Goal: Information Seeking & Learning: Learn about a topic

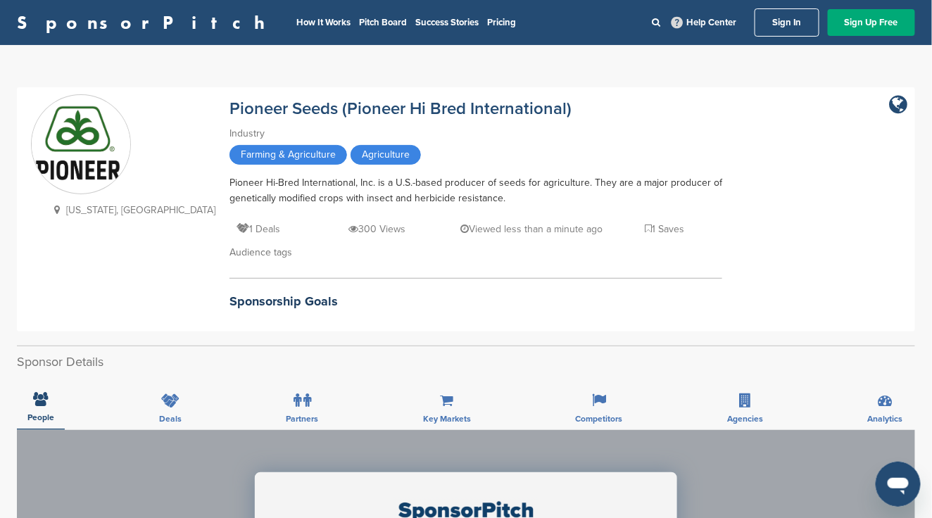
click at [775, 24] on link "Sign In" at bounding box center [786, 22] width 65 height 28
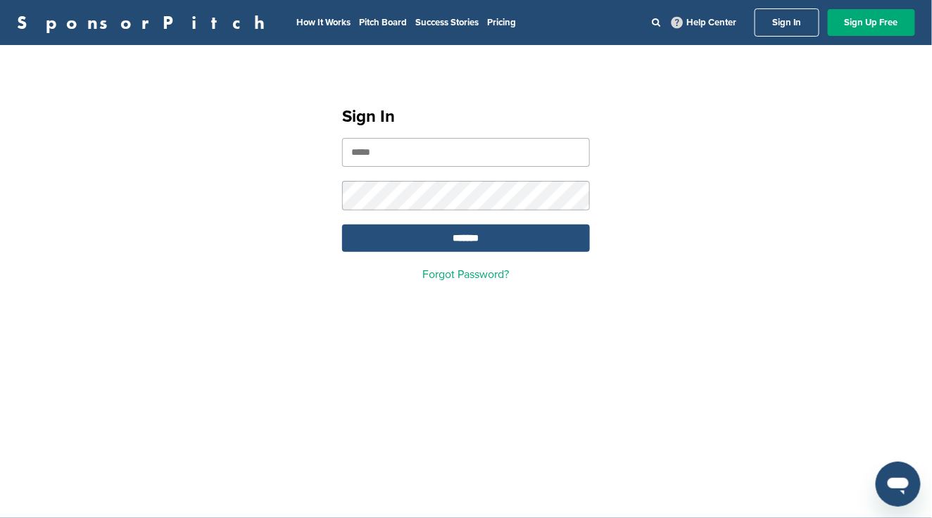
type input "**********"
click at [450, 239] on input "*******" at bounding box center [466, 238] width 248 height 27
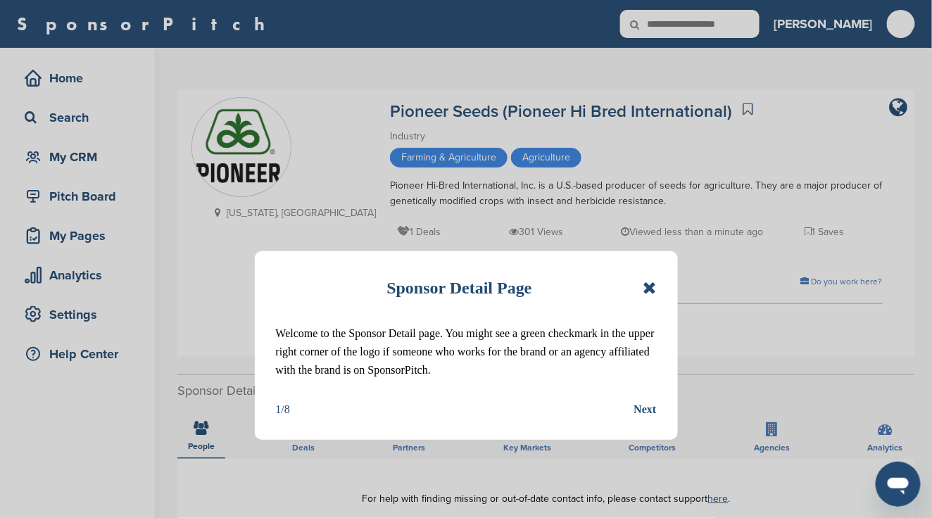
click at [651, 285] on icon at bounding box center [649, 287] width 13 height 17
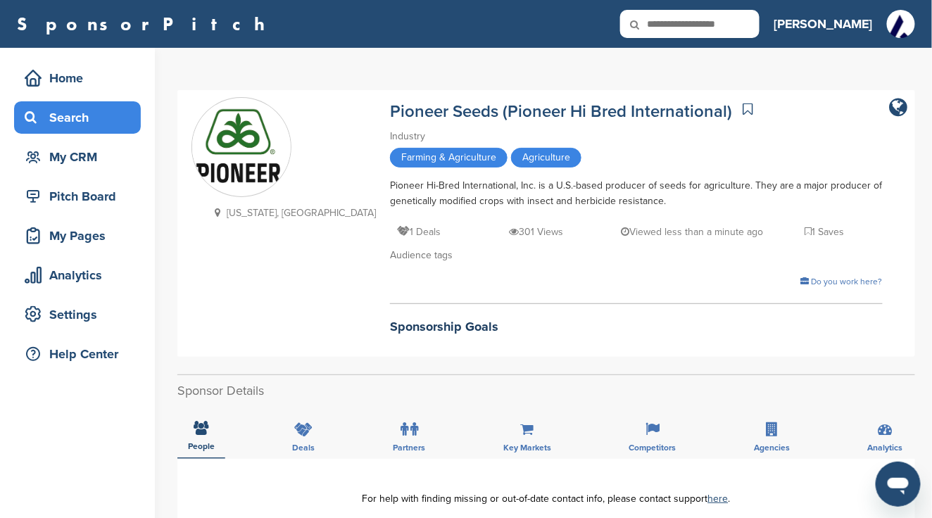
click at [71, 122] on div "Search" at bounding box center [81, 117] width 120 height 25
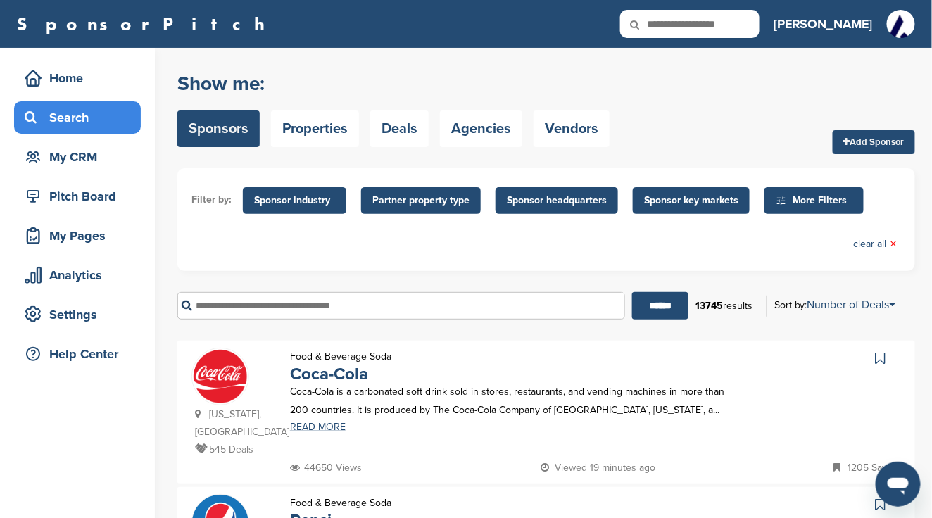
click at [289, 199] on span "Sponsor industry" at bounding box center [294, 200] width 81 height 15
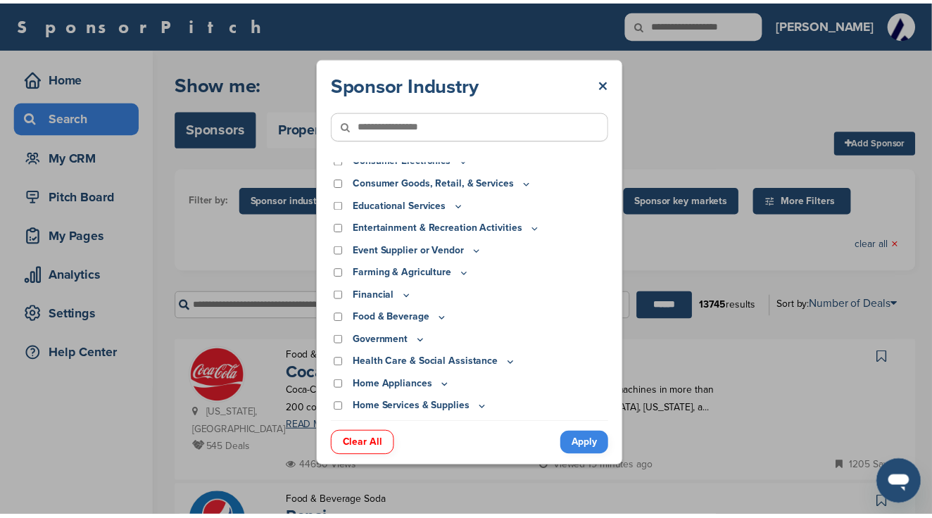
scroll to position [94, 0]
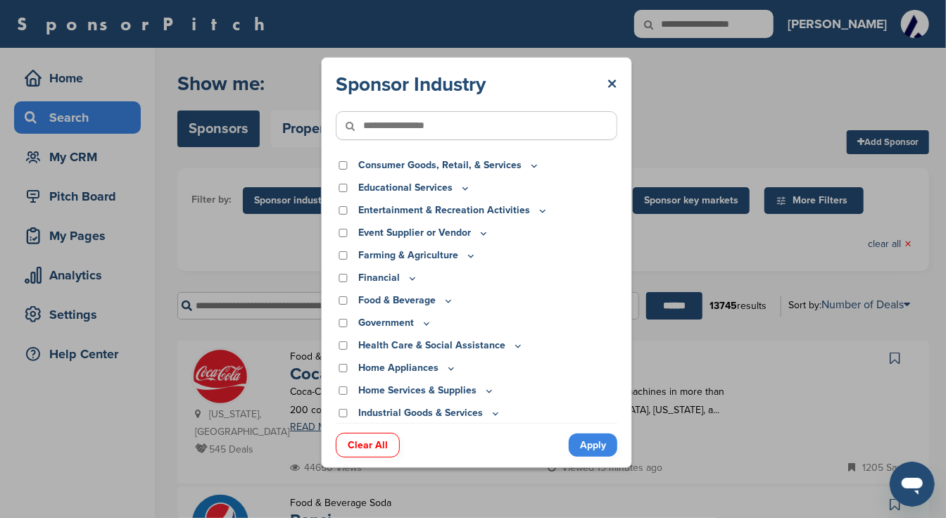
click at [362, 322] on p "Government" at bounding box center [395, 322] width 74 height 15
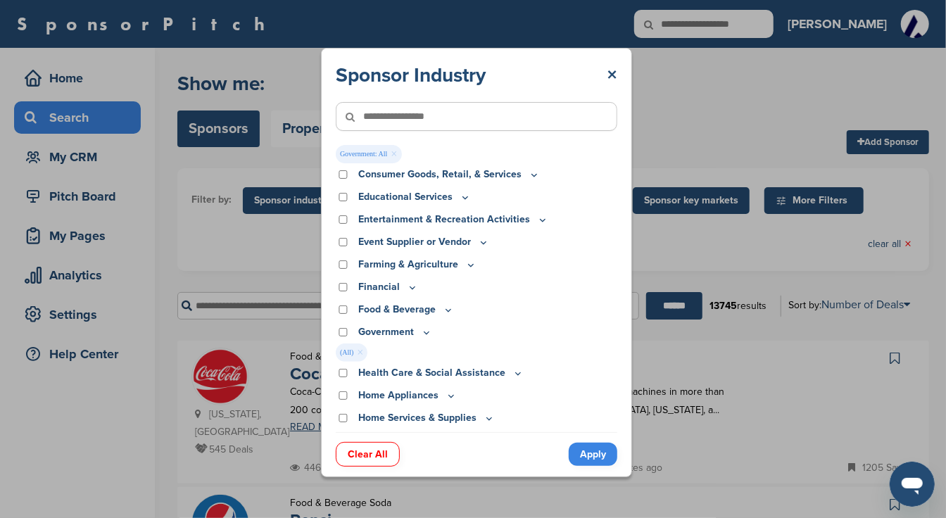
click at [591, 453] on link "Apply" at bounding box center [593, 454] width 49 height 23
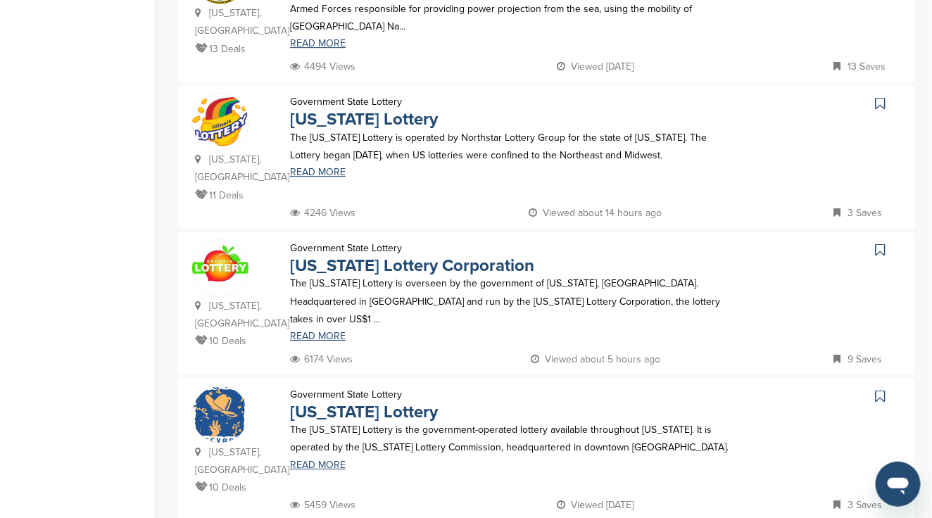
scroll to position [1313, 0]
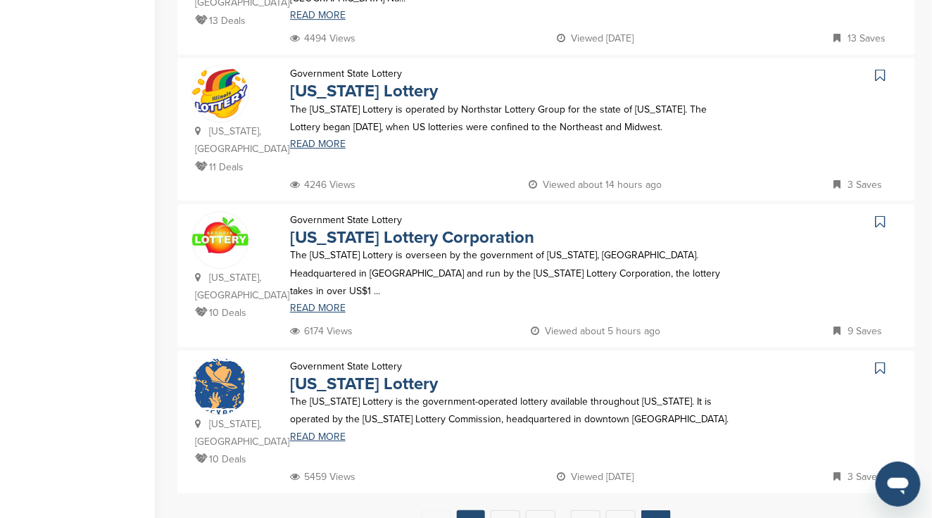
click at [657, 510] on link "Next →" at bounding box center [656, 522] width 30 height 25
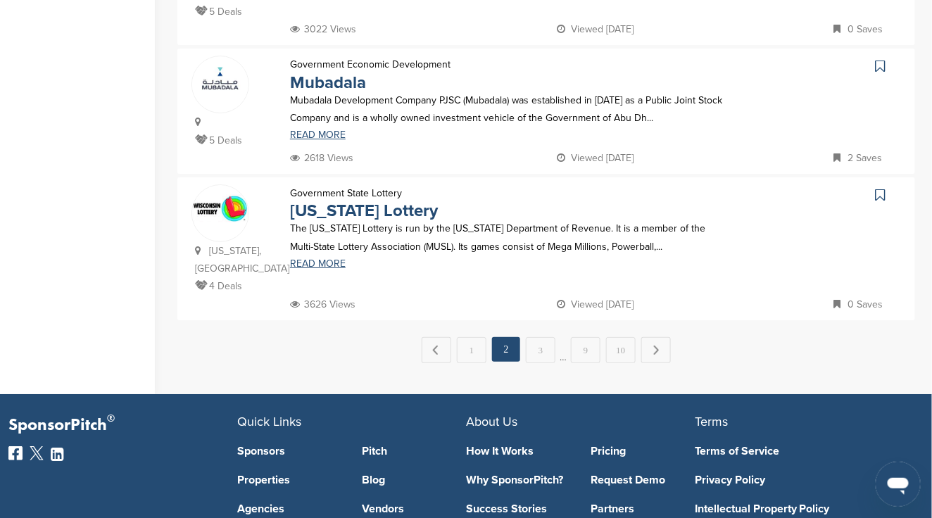
scroll to position [1501, 0]
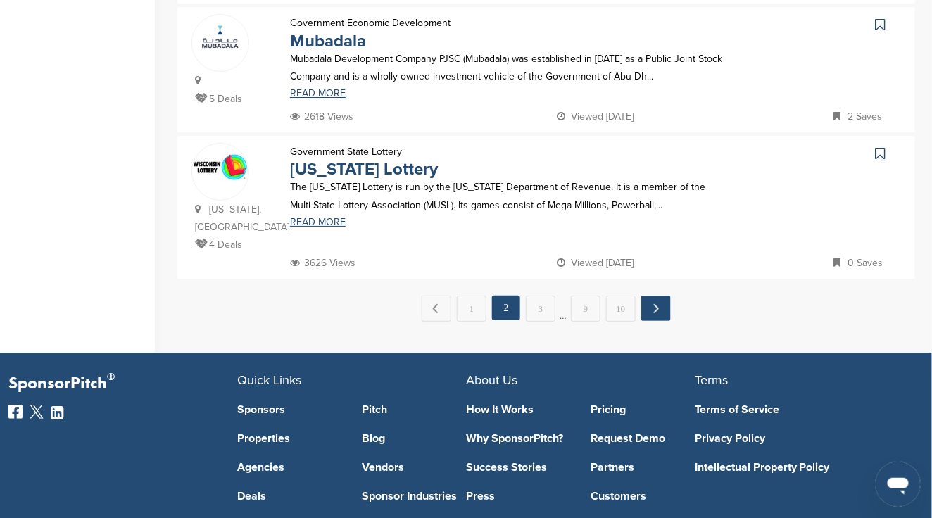
click at [658, 296] on link "Next →" at bounding box center [656, 308] width 30 height 25
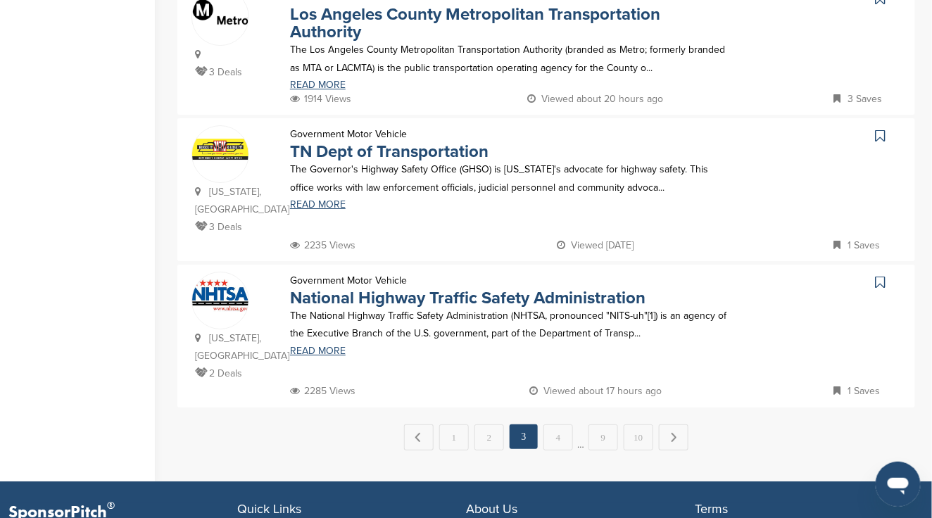
scroll to position [1408, 0]
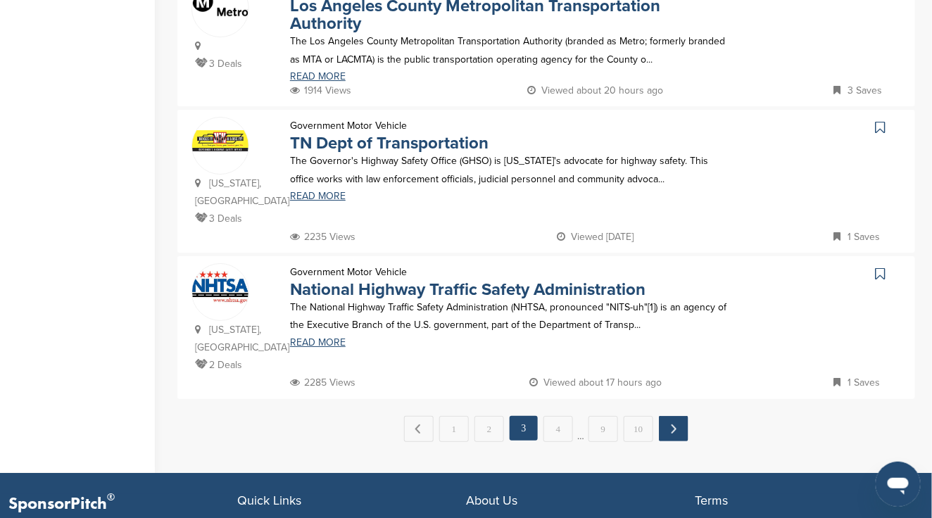
click at [671, 416] on link "Next →" at bounding box center [674, 428] width 30 height 25
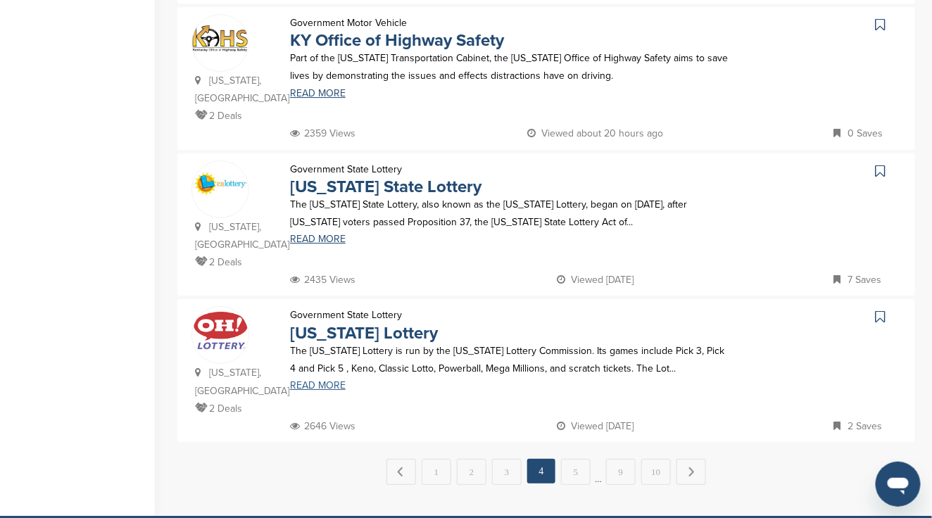
scroll to position [1501, 0]
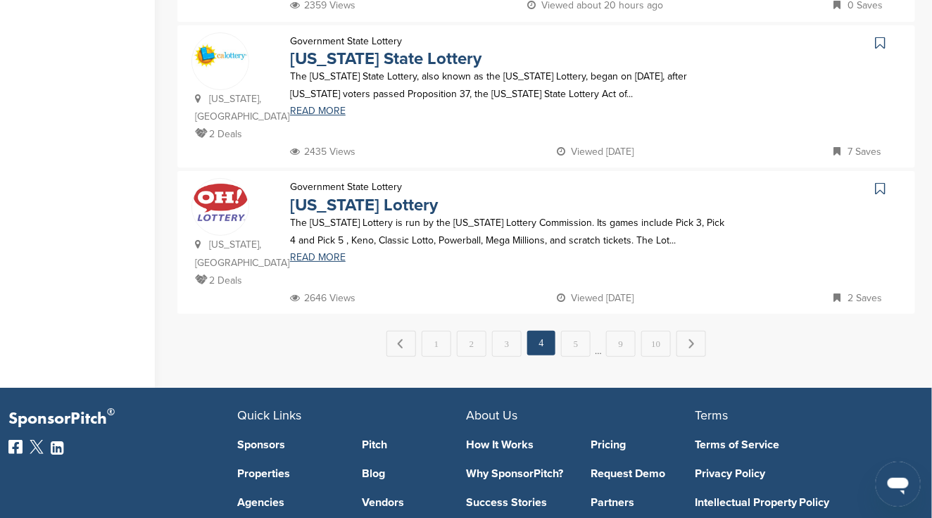
click at [686, 331] on link "Next →" at bounding box center [691, 344] width 30 height 26
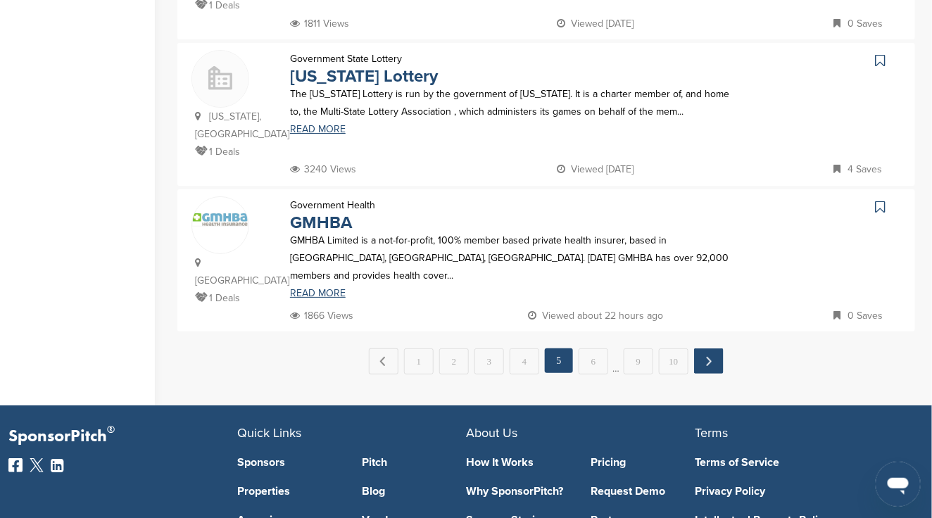
click at [699, 348] on link "Next →" at bounding box center [709, 360] width 30 height 25
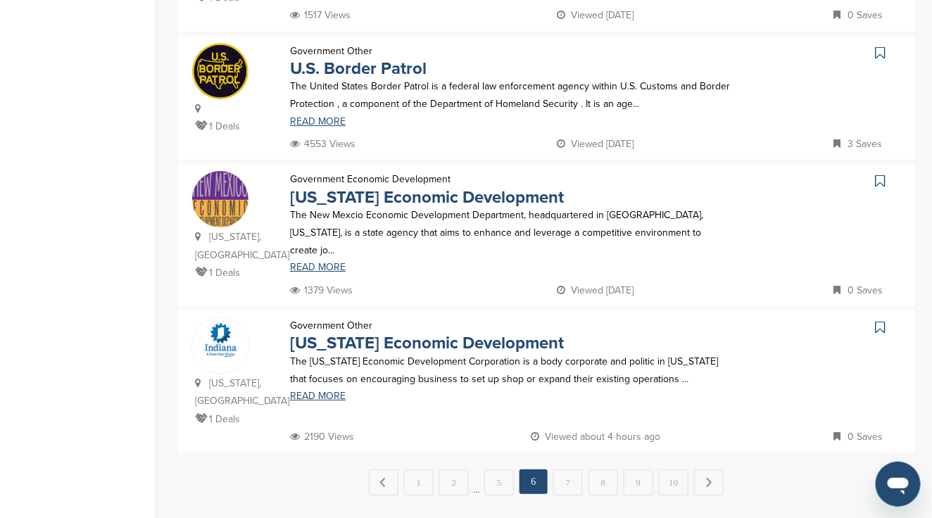
scroll to position [1408, 0]
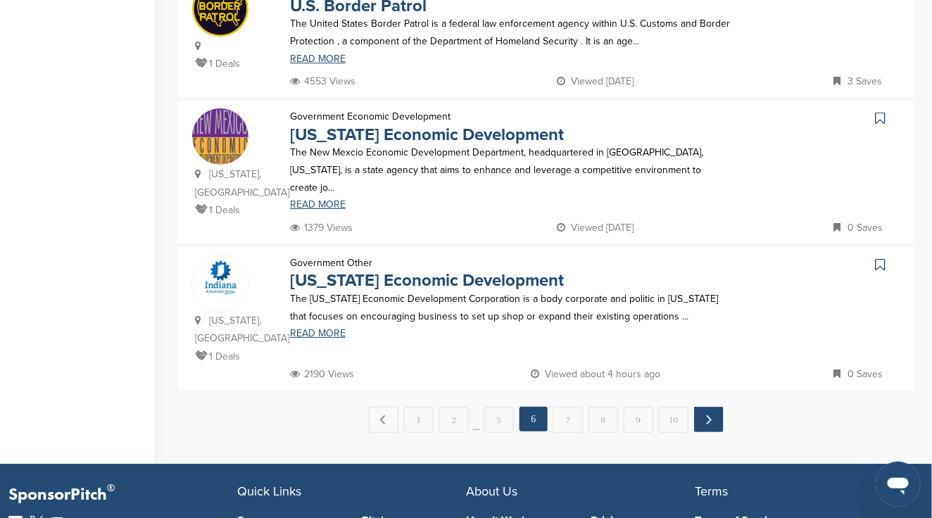
click at [700, 407] on link "Next →" at bounding box center [709, 419] width 30 height 25
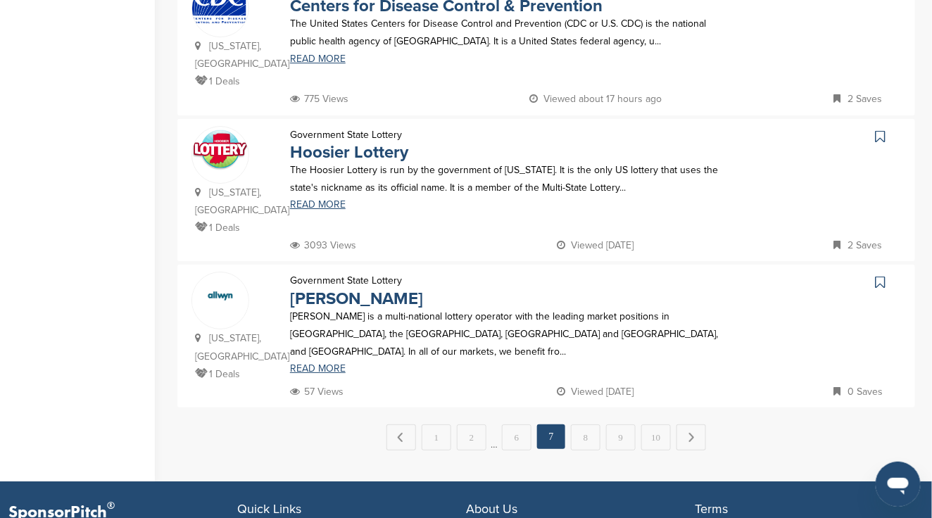
click at [683, 424] on link "Next →" at bounding box center [691, 437] width 30 height 26
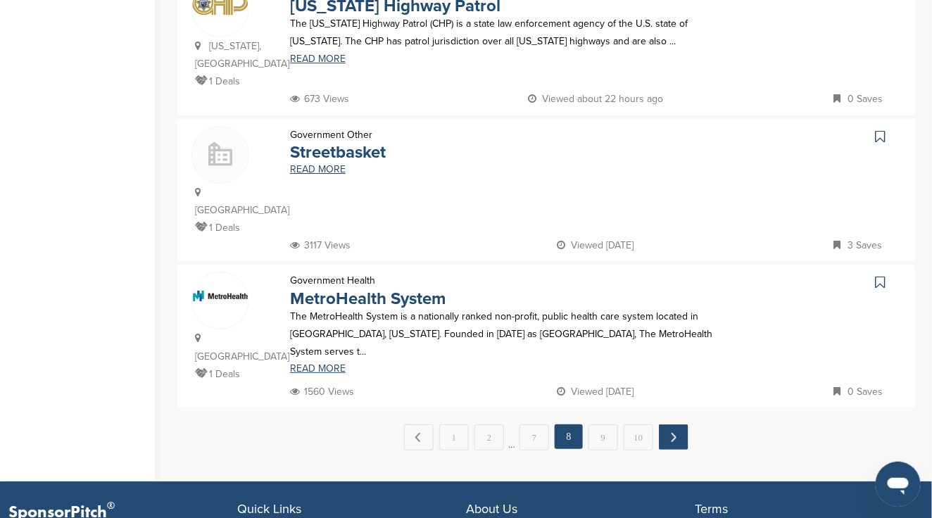
click at [669, 424] on link "Next →" at bounding box center [674, 436] width 30 height 25
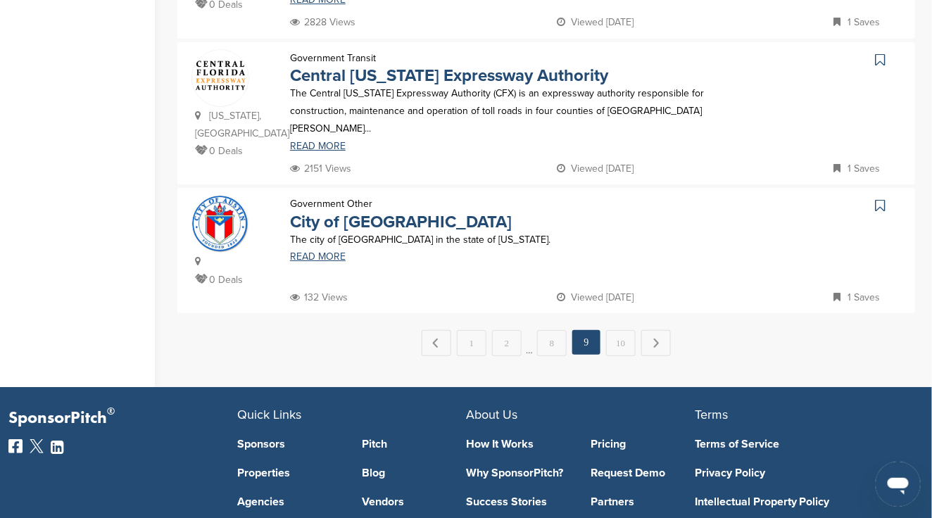
scroll to position [1501, 0]
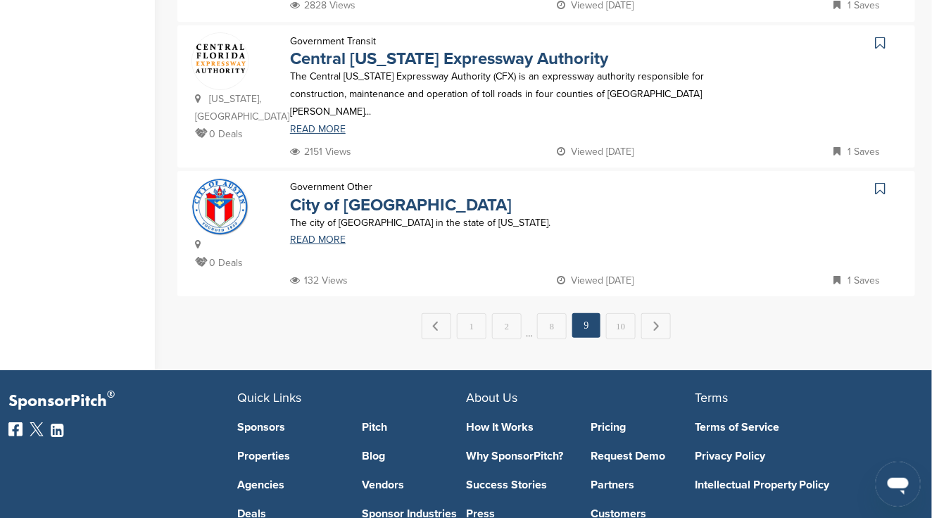
click at [654, 313] on link "Next →" at bounding box center [656, 326] width 30 height 26
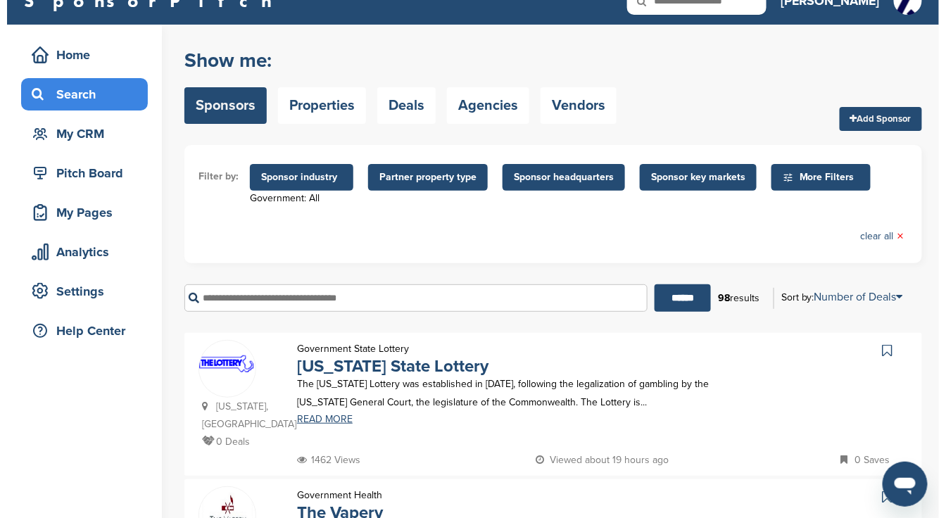
scroll to position [0, 0]
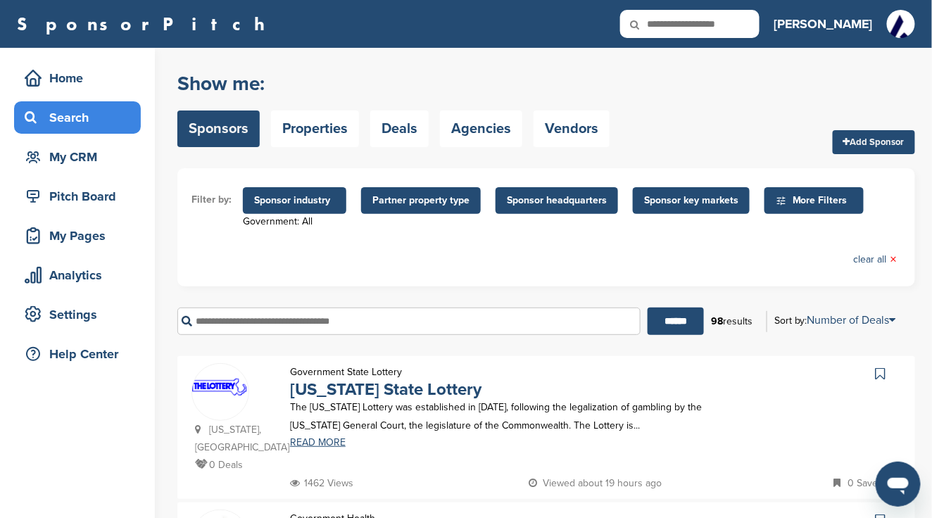
click at [287, 203] on span "Sponsor industry" at bounding box center [294, 200] width 81 height 15
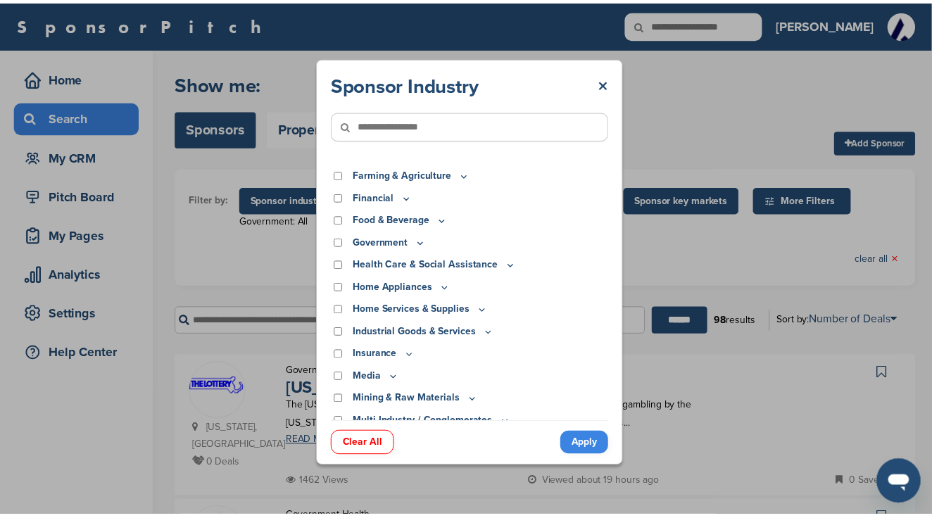
scroll to position [187, 0]
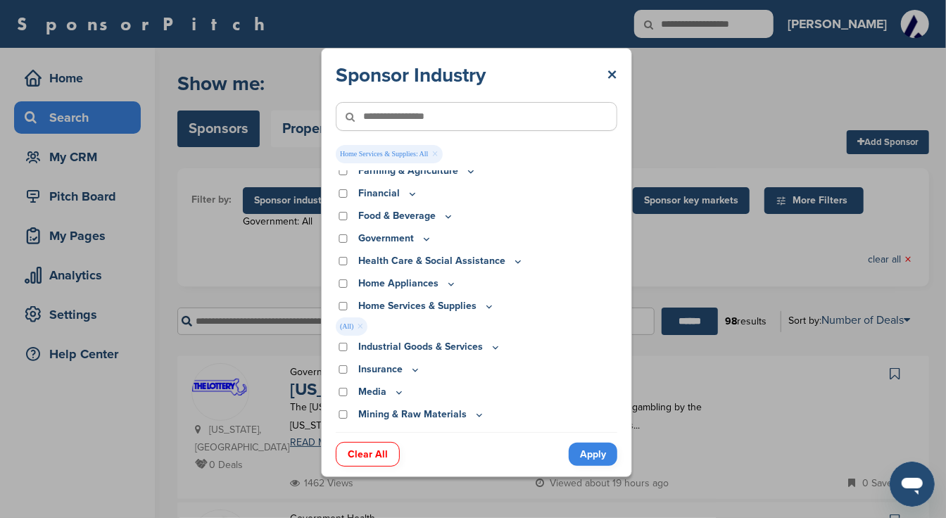
click at [593, 452] on link "Apply" at bounding box center [593, 454] width 49 height 23
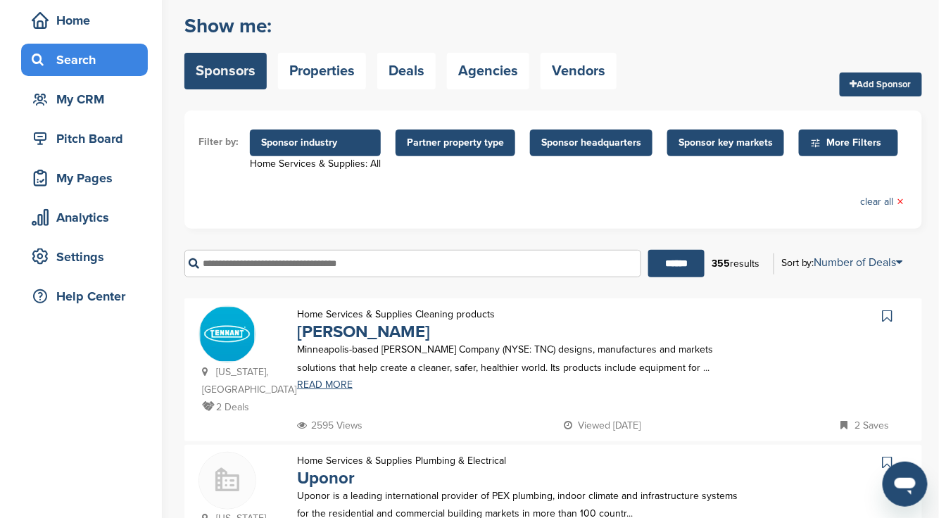
scroll to position [0, 0]
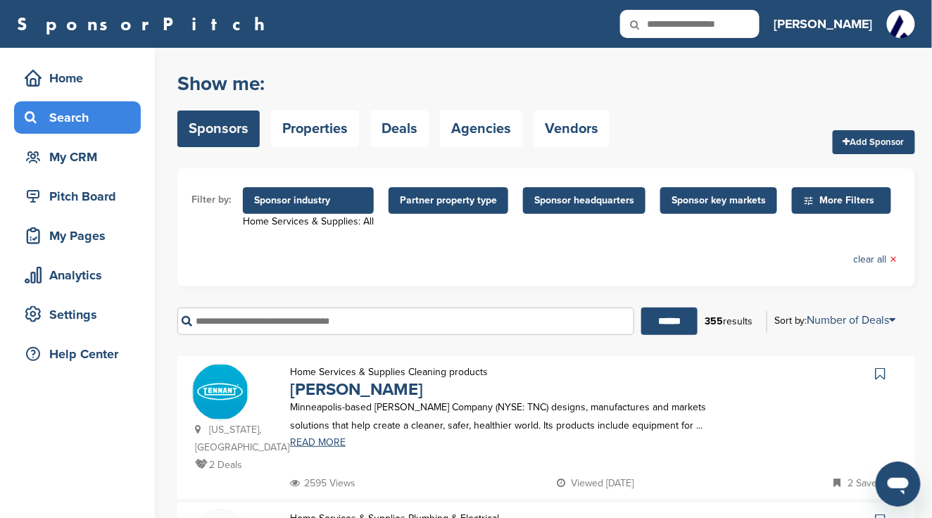
click at [472, 204] on span "Partner property type" at bounding box center [448, 200] width 97 height 15
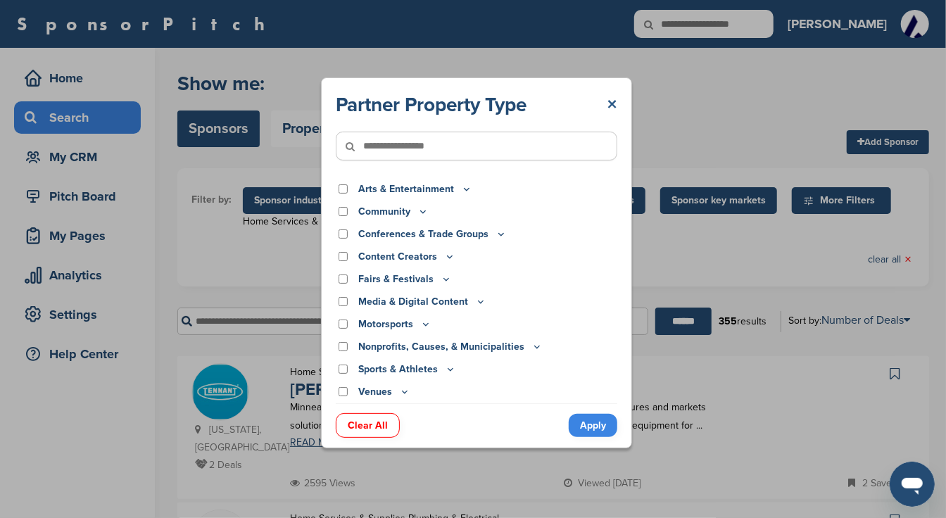
click at [607, 105] on link "×" at bounding box center [612, 104] width 11 height 25
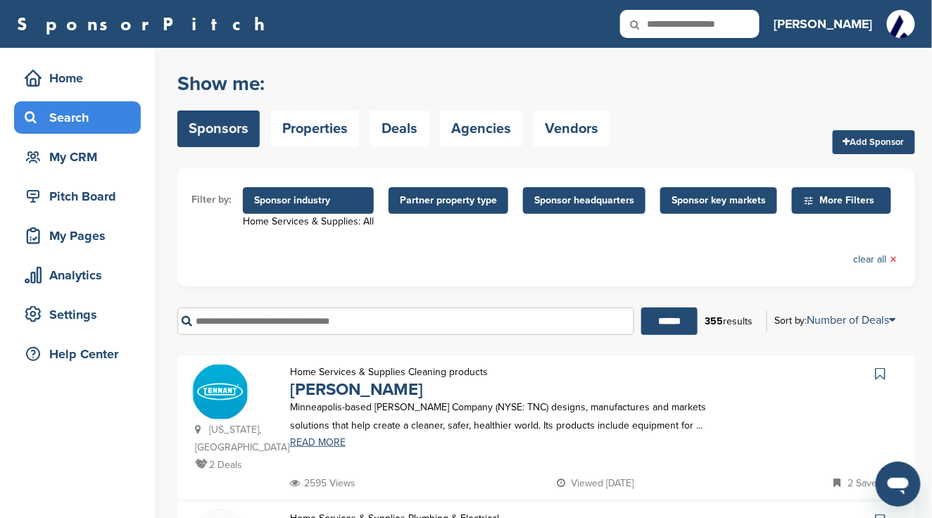
click at [568, 205] on span "Sponsor headquarters" at bounding box center [584, 200] width 100 height 15
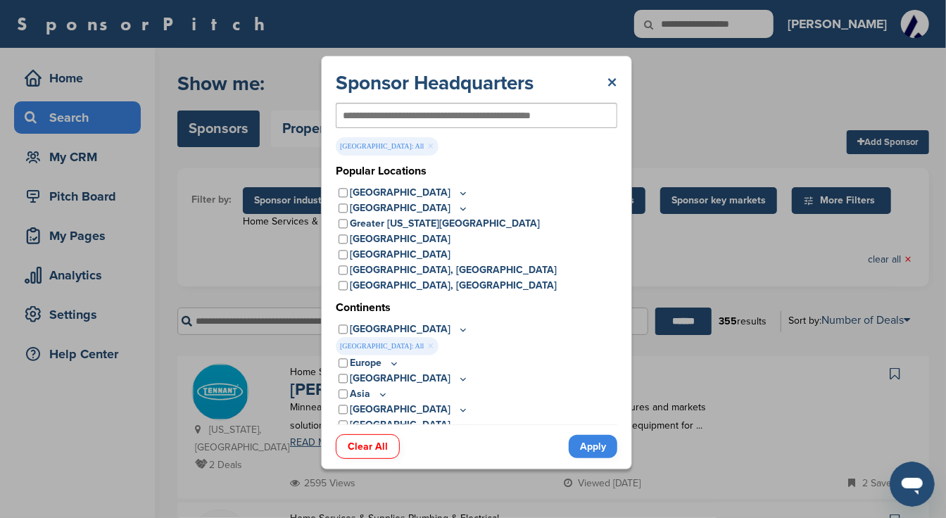
click at [607, 79] on link "×" at bounding box center [612, 82] width 11 height 25
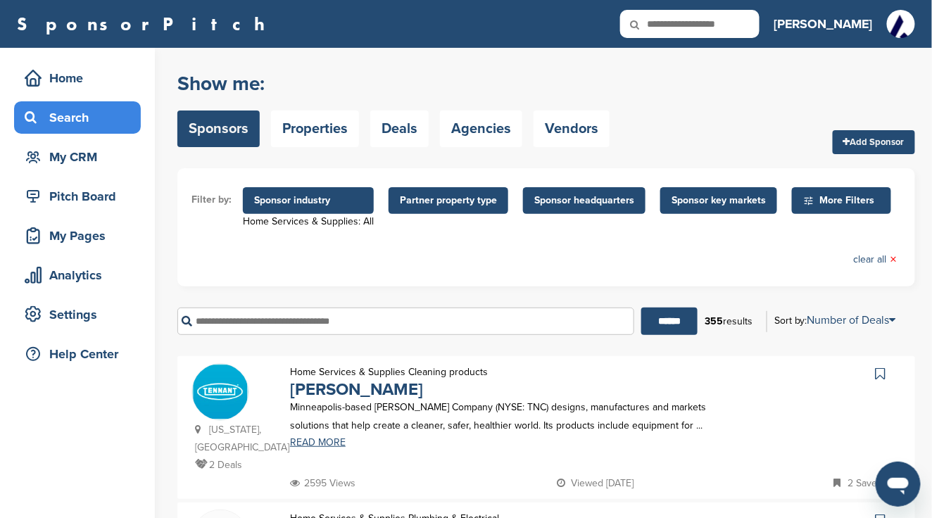
click at [692, 202] on span "Sponsor key markets" at bounding box center [718, 200] width 94 height 15
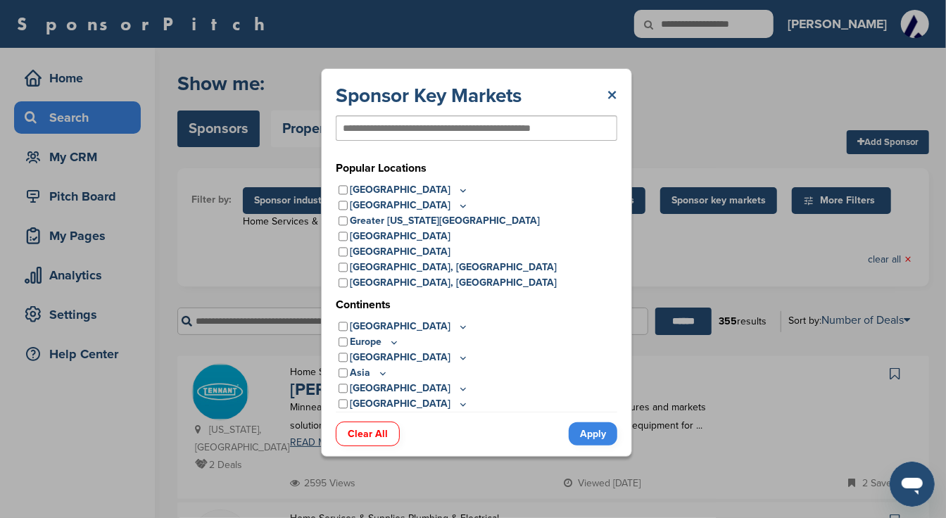
click at [614, 96] on link "×" at bounding box center [612, 95] width 11 height 25
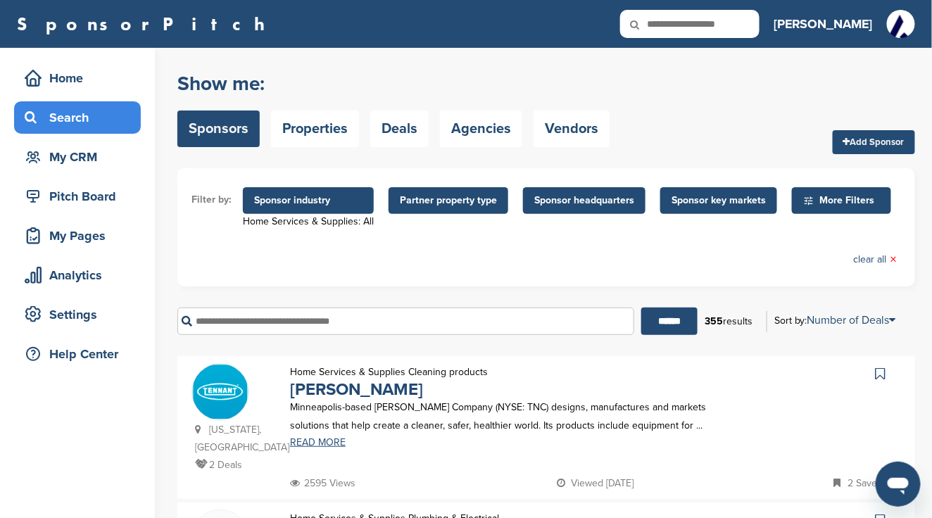
click at [817, 202] on span "More Filters" at bounding box center [843, 200] width 81 height 15
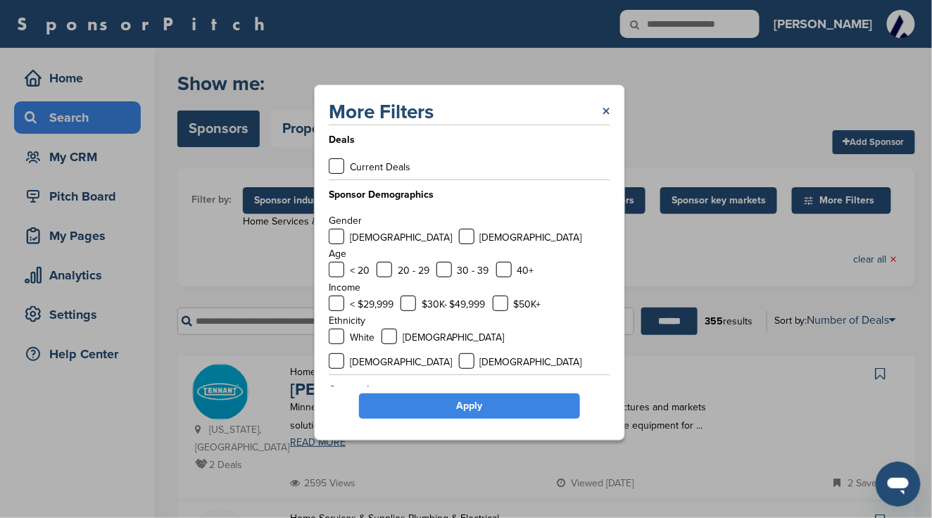
click at [608, 111] on link "×" at bounding box center [606, 111] width 8 height 25
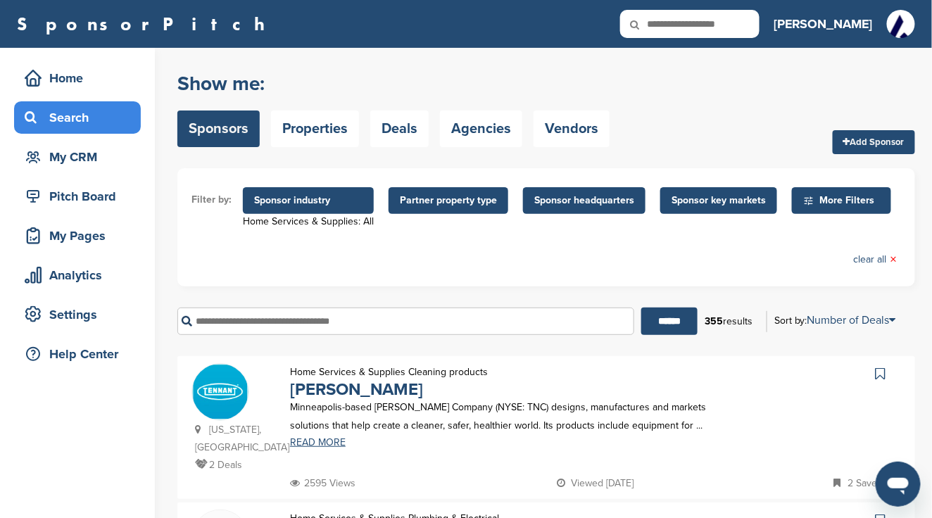
click at [270, 199] on span "Sponsor industry" at bounding box center [308, 200] width 108 height 15
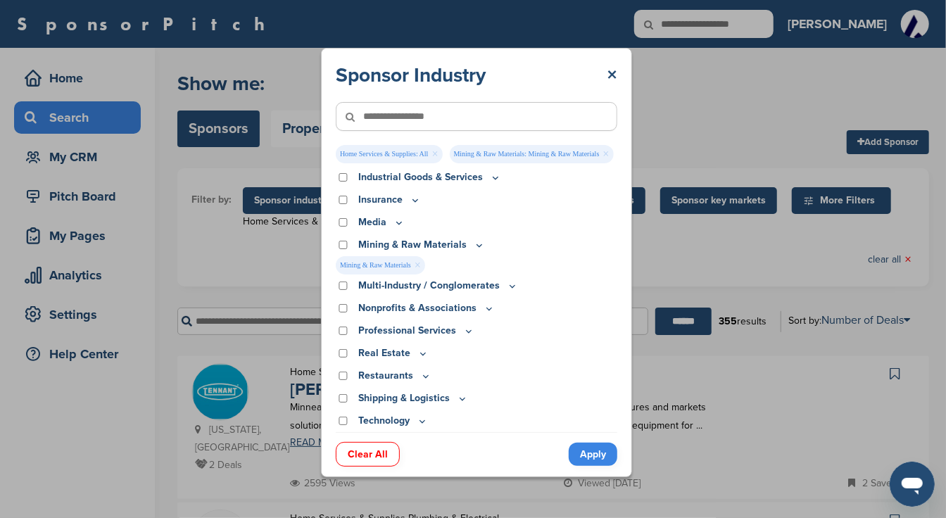
scroll to position [375, 0]
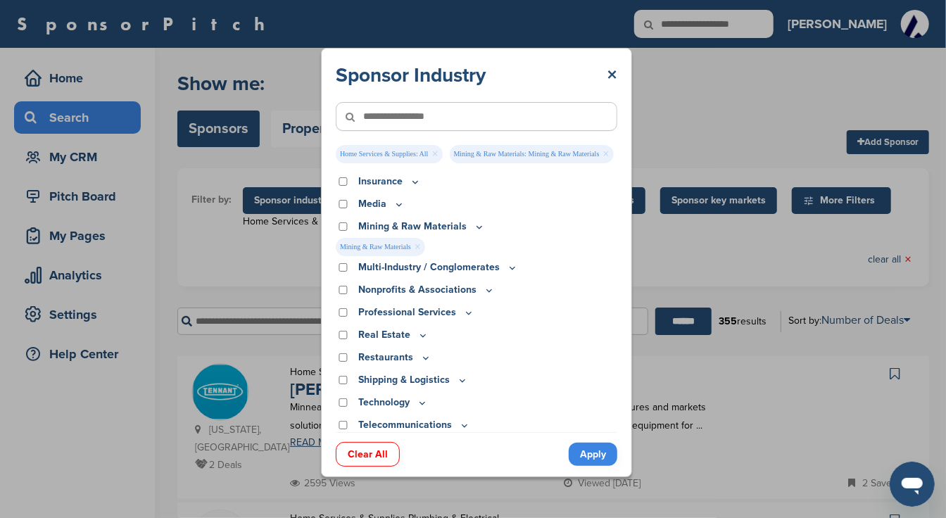
click at [594, 466] on link "Apply" at bounding box center [593, 454] width 49 height 23
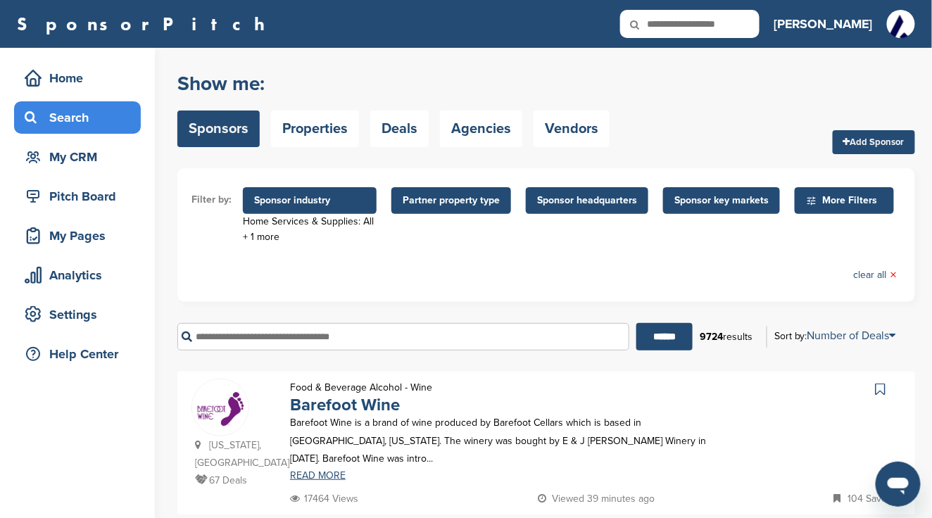
click at [291, 222] on div "Home Services & Supplies: All + 1 more" at bounding box center [310, 229] width 134 height 31
click at [277, 203] on span "Sponsor industry" at bounding box center [309, 200] width 111 height 15
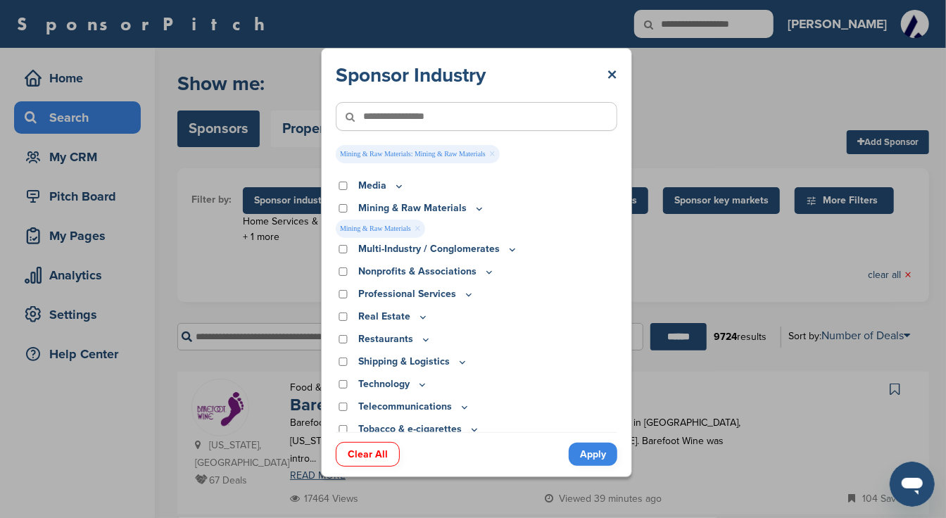
click at [599, 459] on link "Apply" at bounding box center [593, 454] width 49 height 23
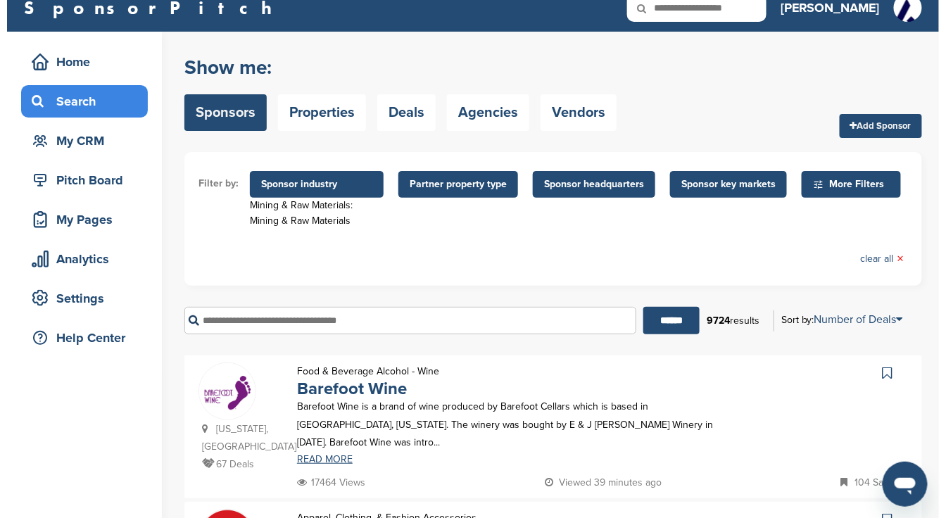
scroll to position [0, 0]
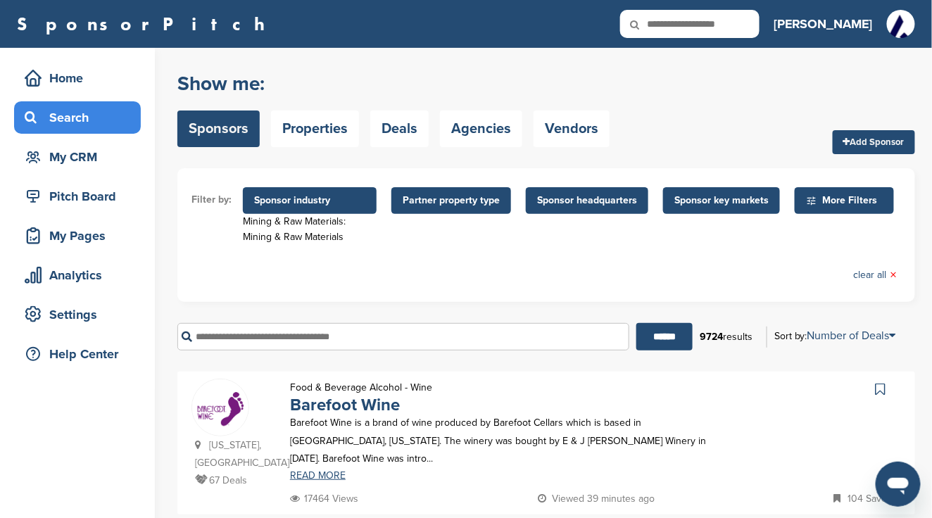
click at [279, 194] on span "Sponsor industry" at bounding box center [309, 200] width 111 height 15
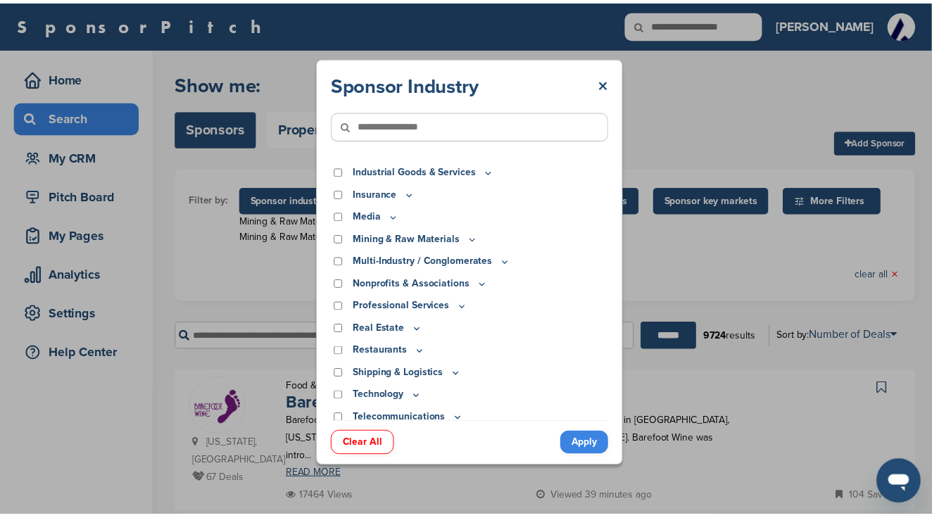
scroll to position [387, 0]
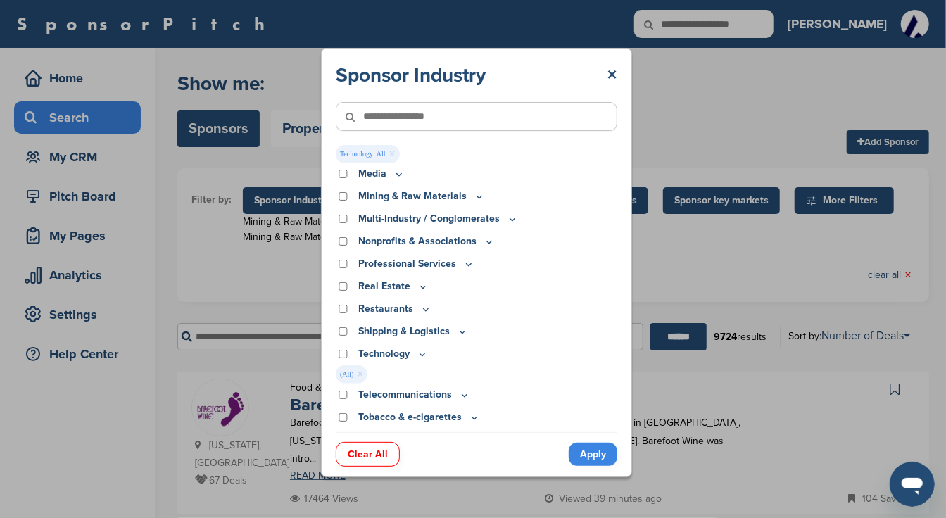
click at [595, 453] on link "Apply" at bounding box center [593, 454] width 49 height 23
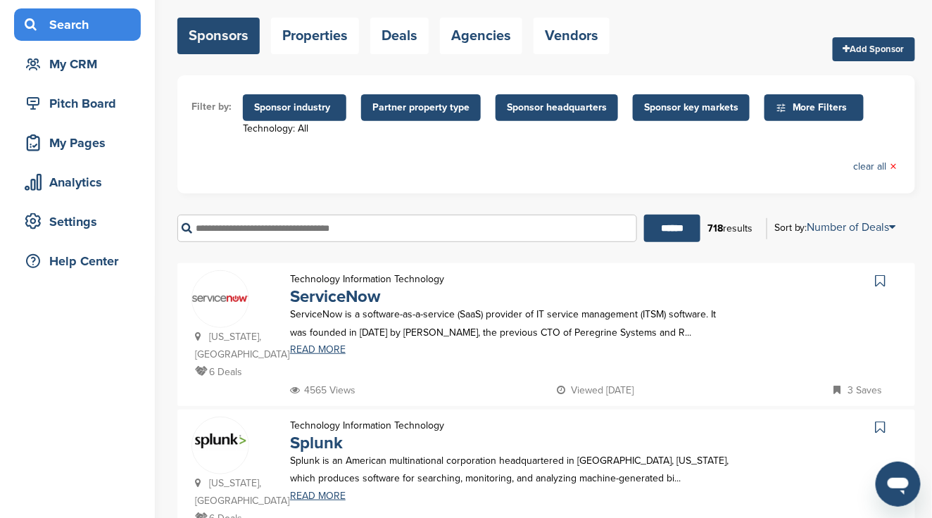
scroll to position [0, 0]
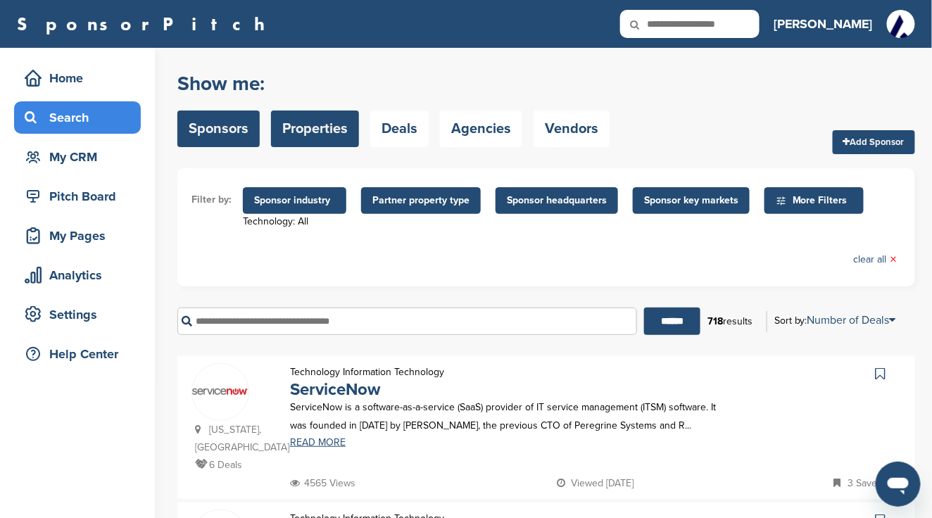
click at [312, 125] on link "Properties" at bounding box center [315, 128] width 88 height 37
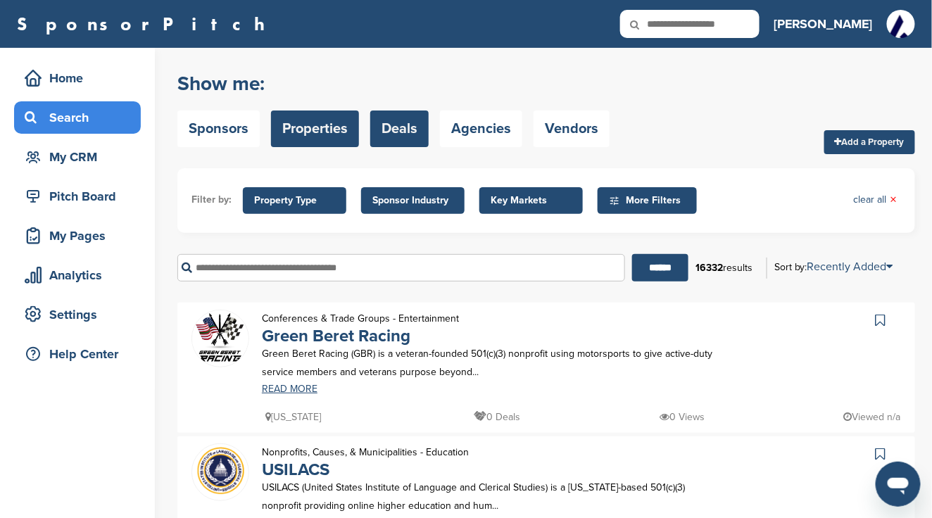
click at [397, 134] on link "Deals" at bounding box center [399, 128] width 58 height 37
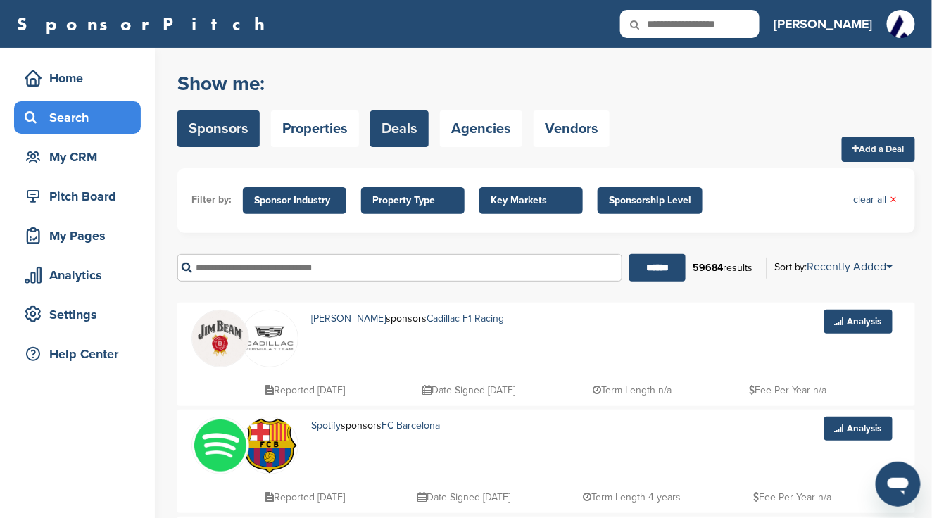
click at [230, 130] on link "Sponsors" at bounding box center [218, 128] width 82 height 37
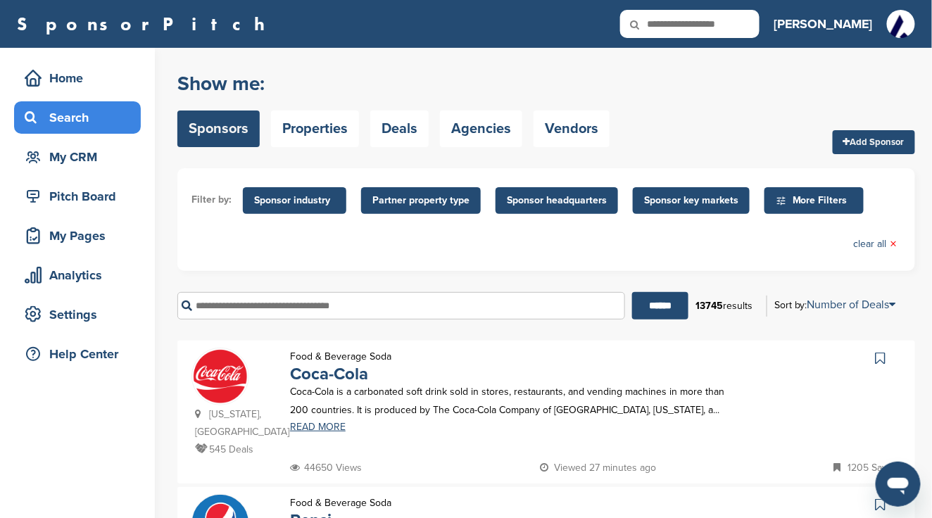
click at [283, 196] on span "Sponsor industry" at bounding box center [294, 200] width 81 height 15
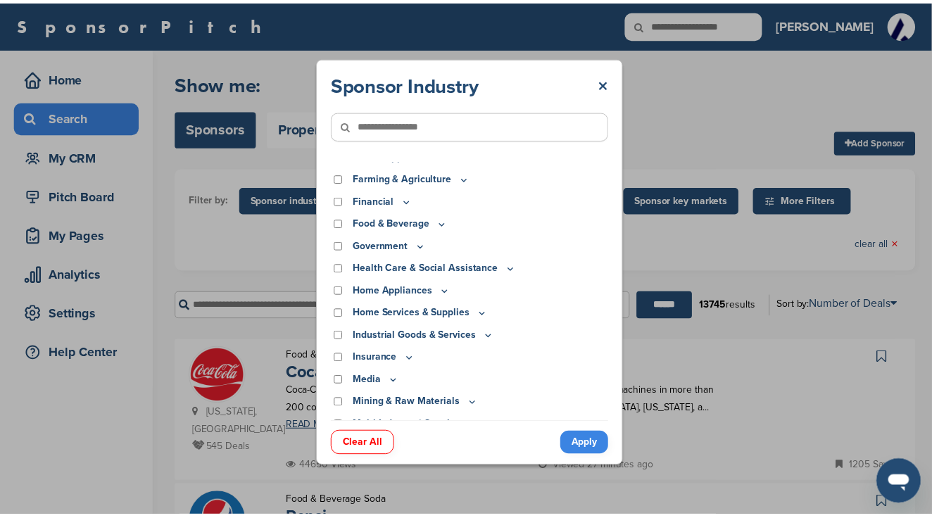
scroll to position [187, 0]
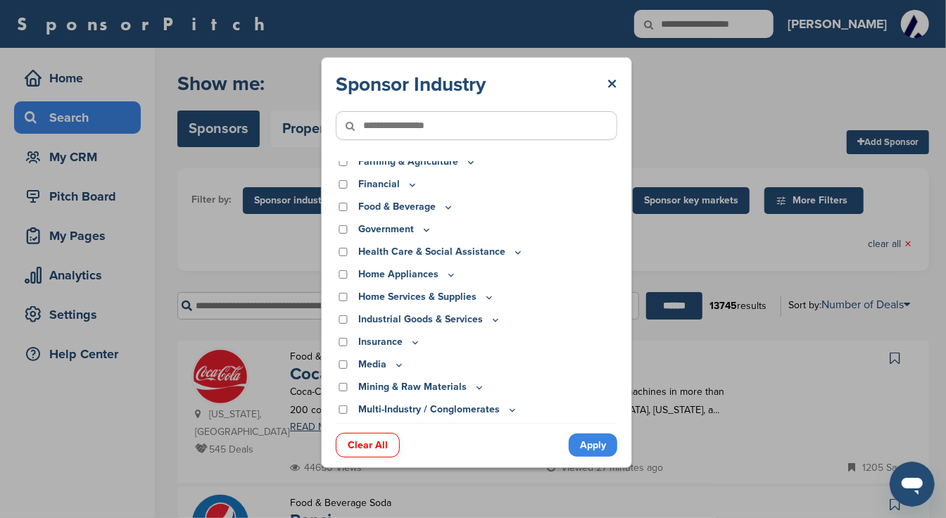
click at [728, 21] on div "Sponsor Industry × Apparel, Clothing, & Fashion Accessories Athletic Apparel & …" at bounding box center [476, 262] width 953 height 525
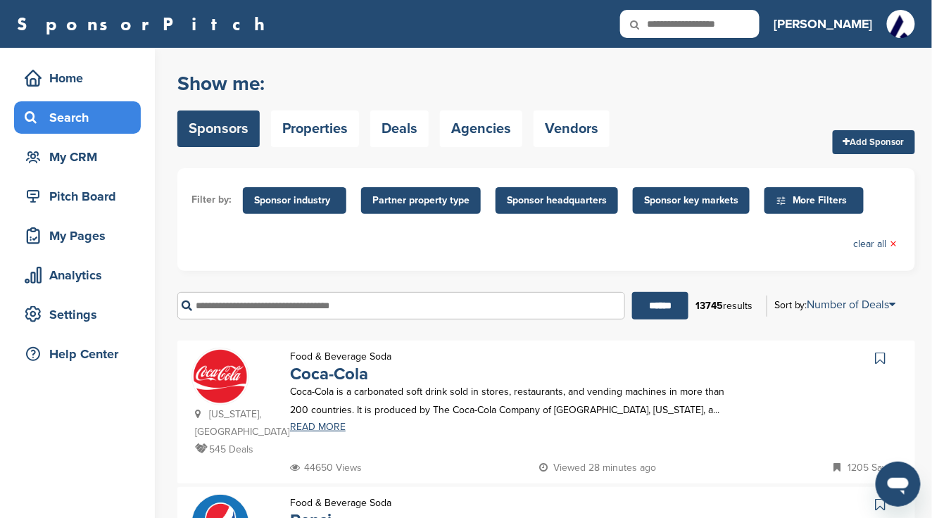
click at [726, 23] on input "text" at bounding box center [689, 24] width 139 height 28
click at [668, 20] on icon at bounding box center [644, 25] width 48 height 30
click at [668, 23] on icon at bounding box center [644, 25] width 48 height 30
click at [668, 34] on icon at bounding box center [644, 25] width 48 height 30
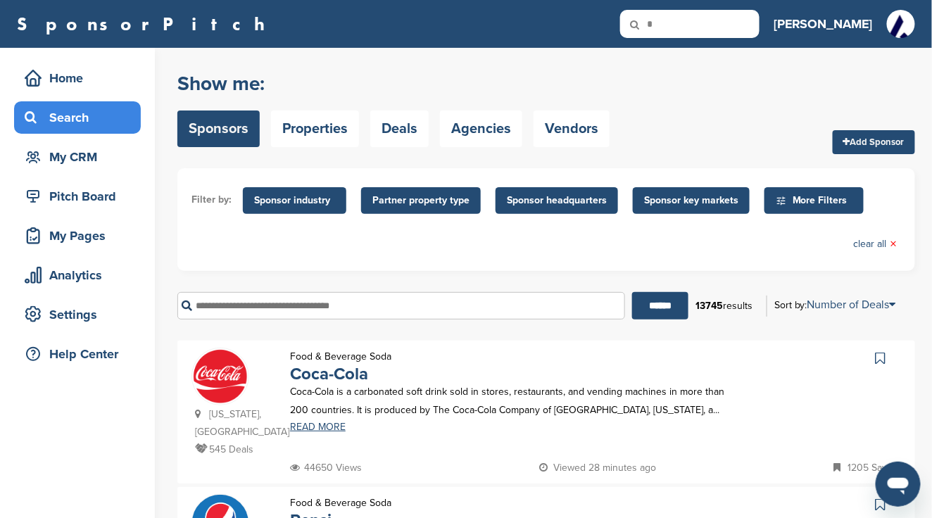
click at [668, 27] on icon at bounding box center [644, 25] width 48 height 30
click at [759, 13] on input "*" at bounding box center [689, 24] width 139 height 28
type input "********"
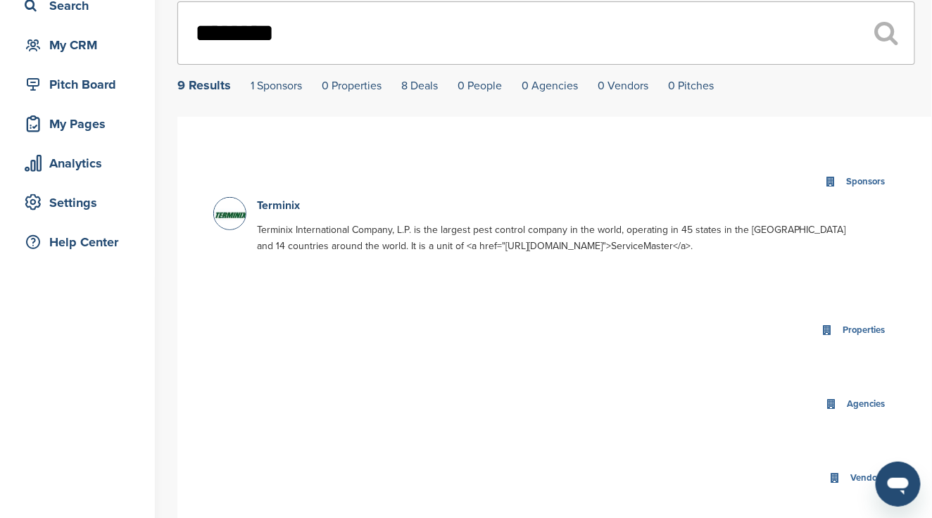
scroll to position [187, 0]
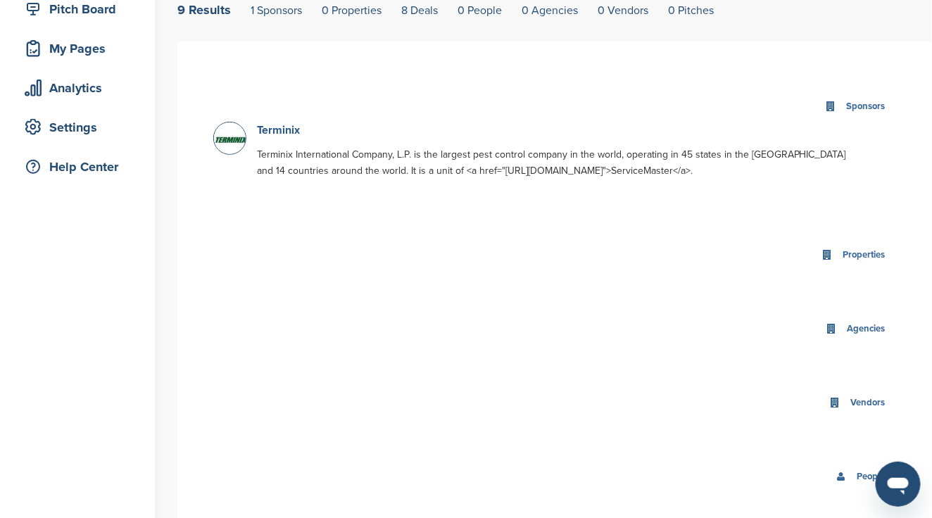
click at [270, 128] on link "Terminix" at bounding box center [278, 130] width 43 height 14
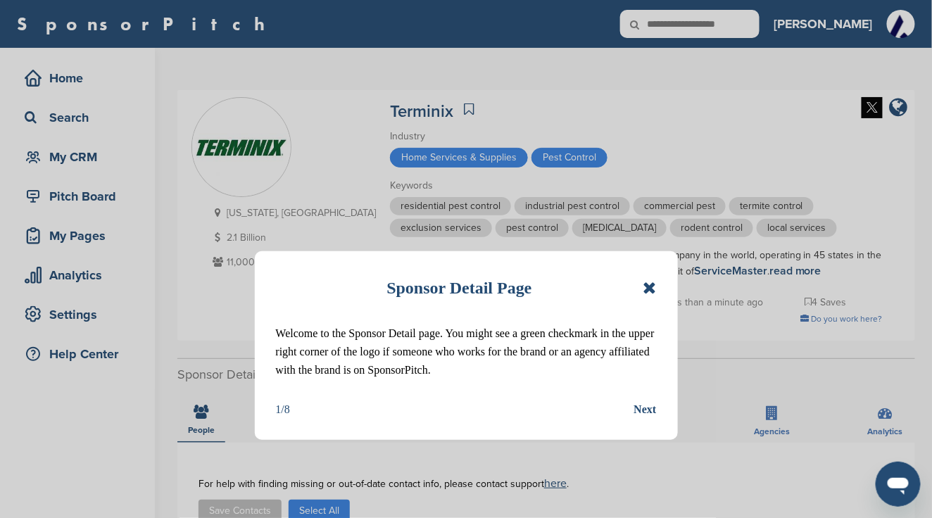
click at [644, 280] on icon at bounding box center [649, 287] width 13 height 17
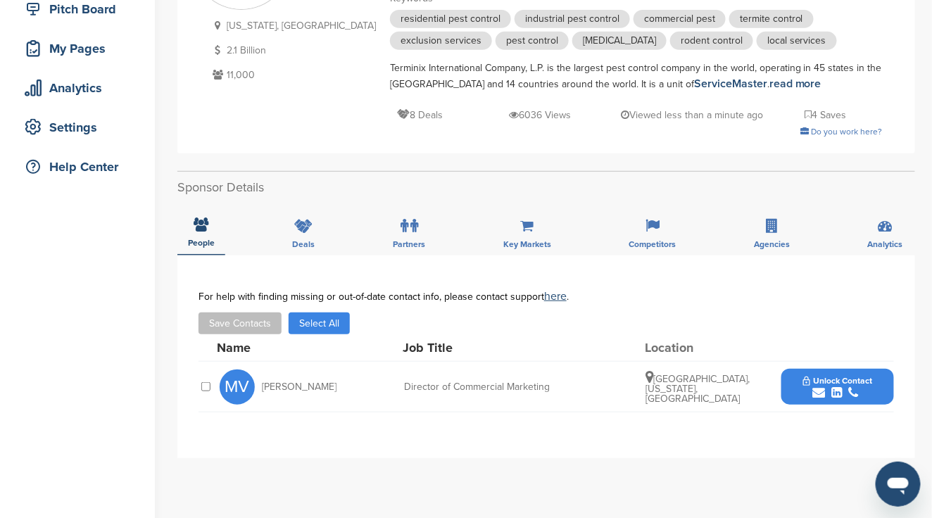
scroll to position [187, 0]
click at [647, 243] on span "Competitors" at bounding box center [652, 244] width 47 height 8
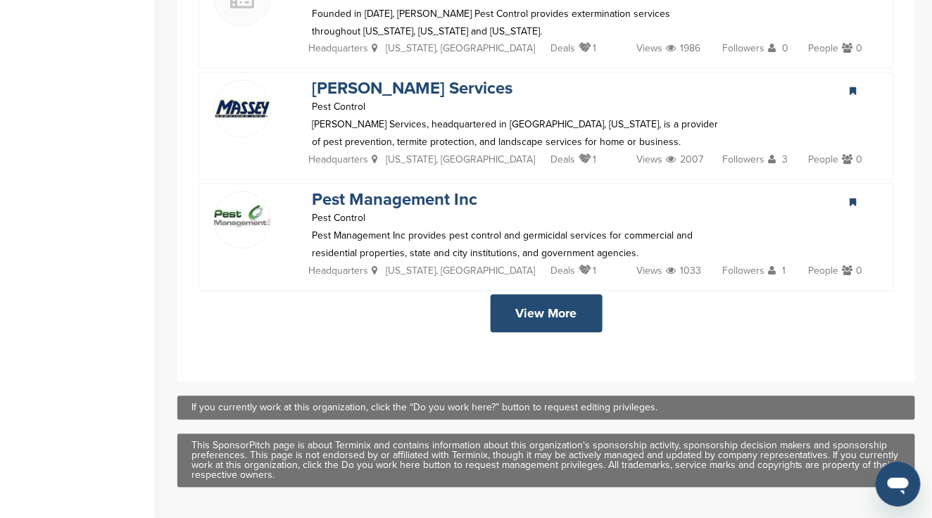
scroll to position [750, 0]
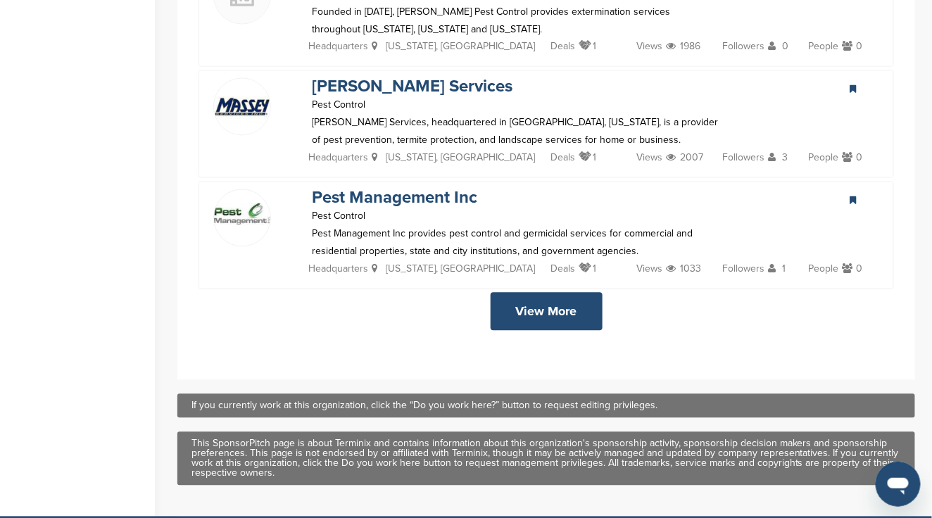
click at [541, 305] on link "View More" at bounding box center [547, 312] width 112 height 38
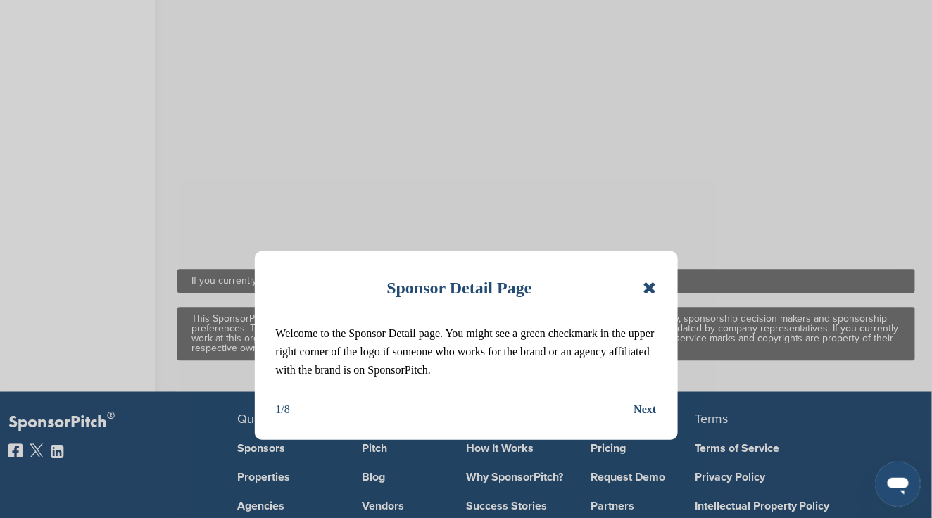
click at [650, 286] on icon at bounding box center [649, 287] width 13 height 17
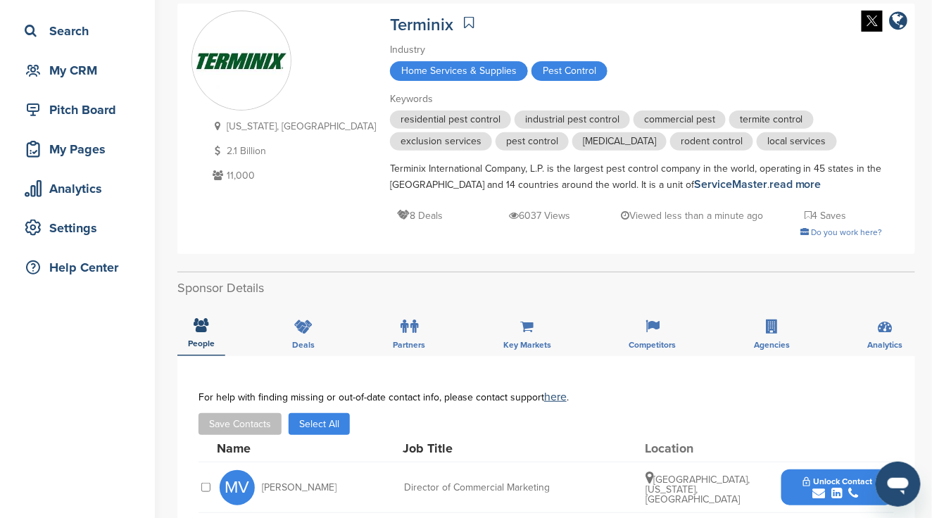
scroll to position [187, 0]
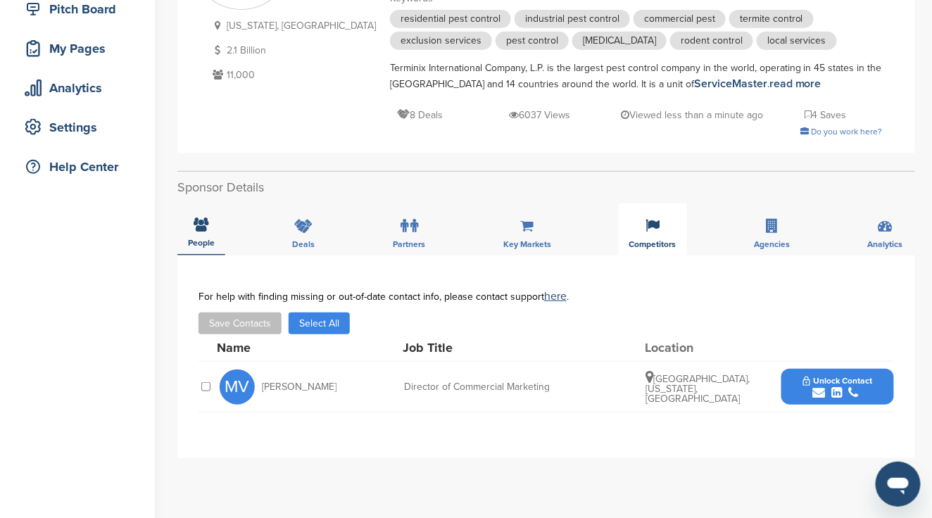
click at [647, 243] on span "Competitors" at bounding box center [652, 244] width 47 height 8
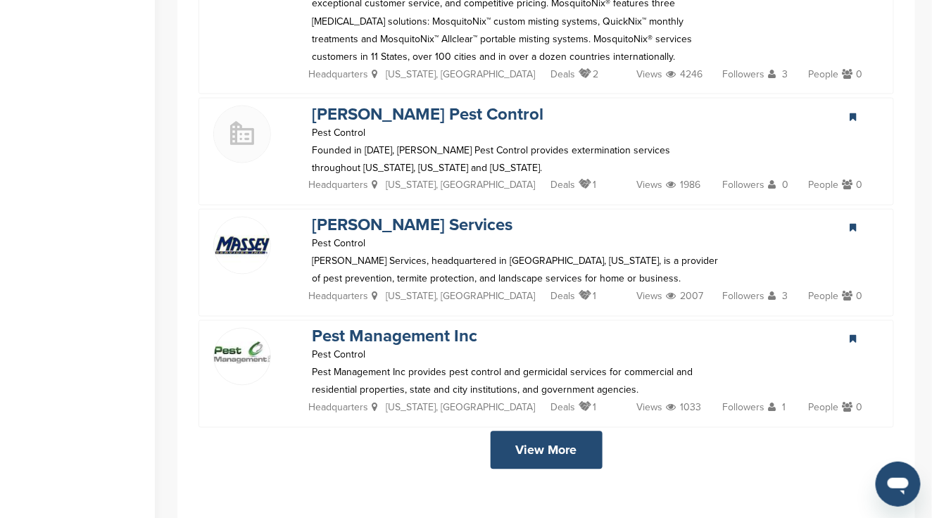
scroll to position [750, 0]
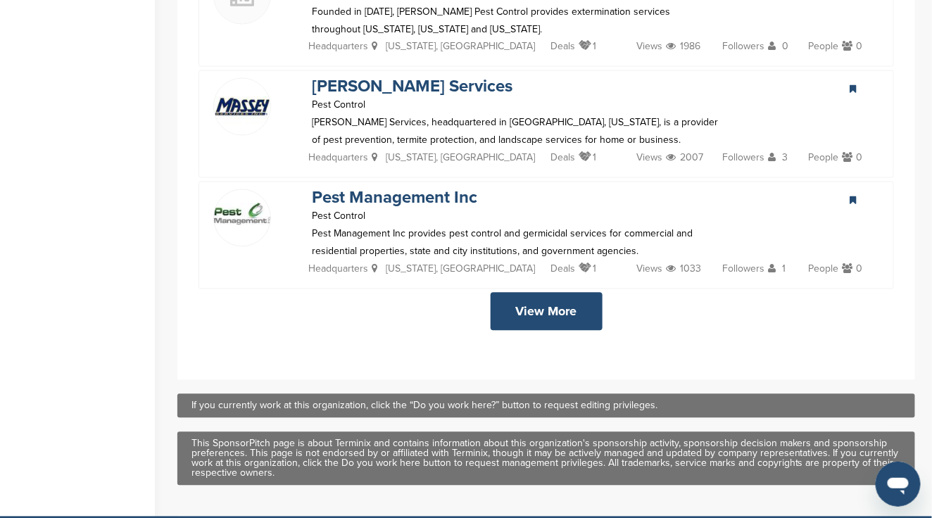
click at [553, 310] on link "View More" at bounding box center [547, 312] width 112 height 38
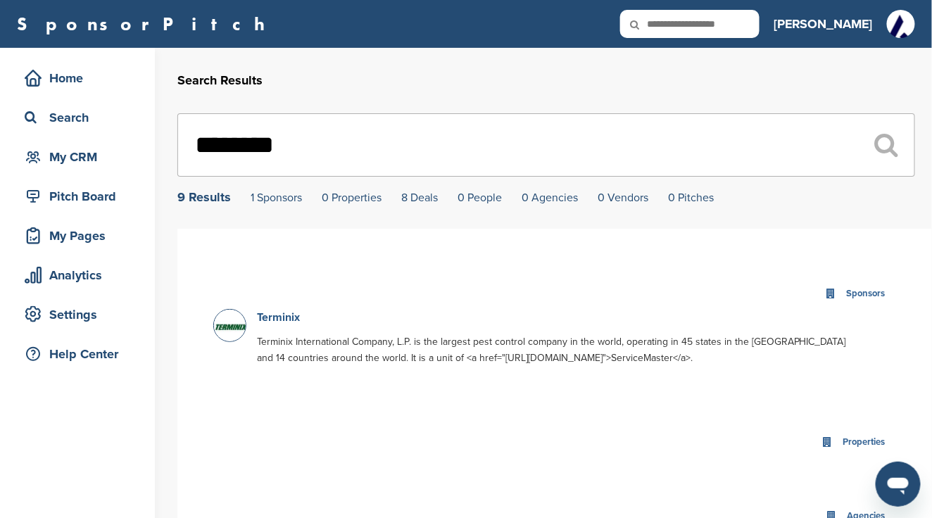
click at [267, 316] on link "Terminix" at bounding box center [278, 317] width 43 height 14
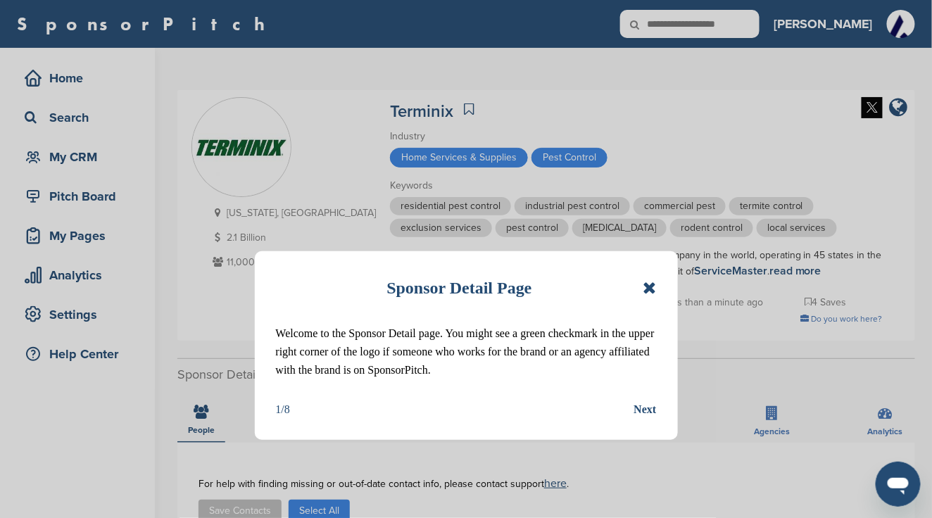
click at [648, 286] on icon at bounding box center [649, 287] width 13 height 17
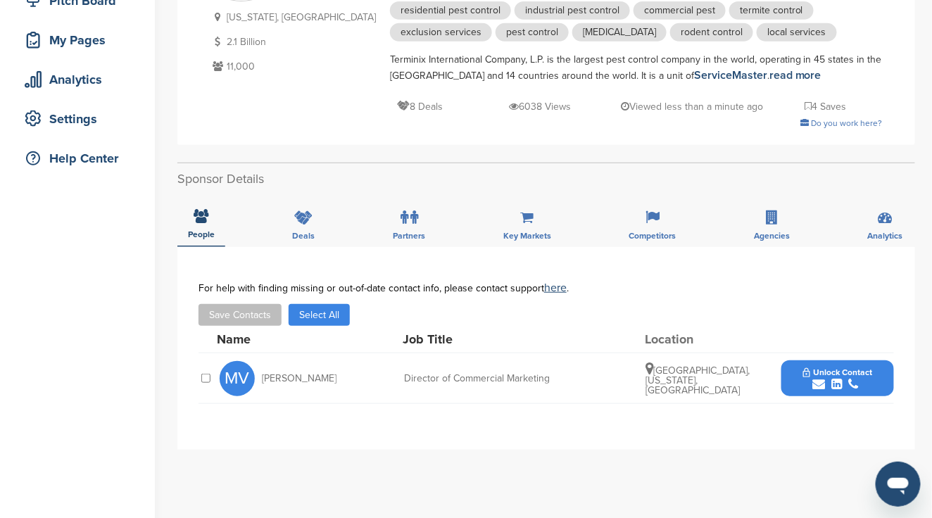
scroll to position [187, 0]
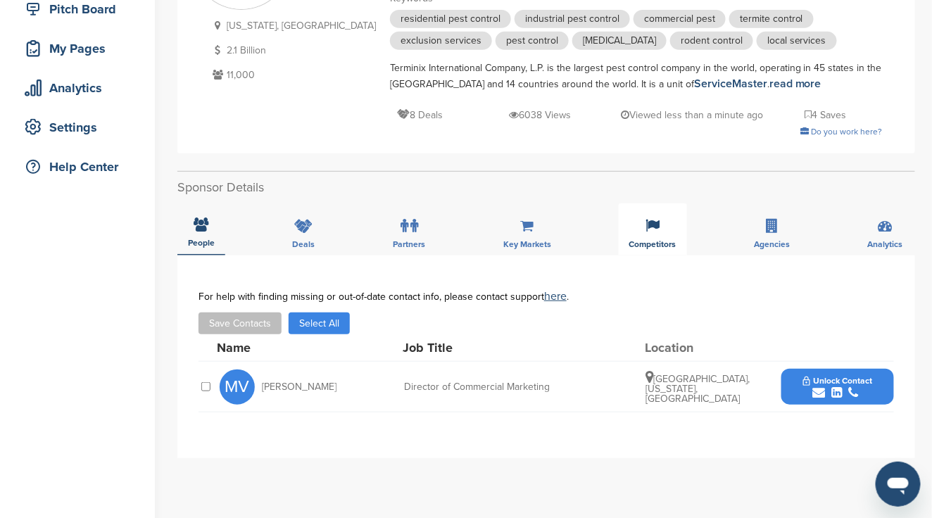
click at [655, 234] on div "Competitors" at bounding box center [653, 229] width 68 height 52
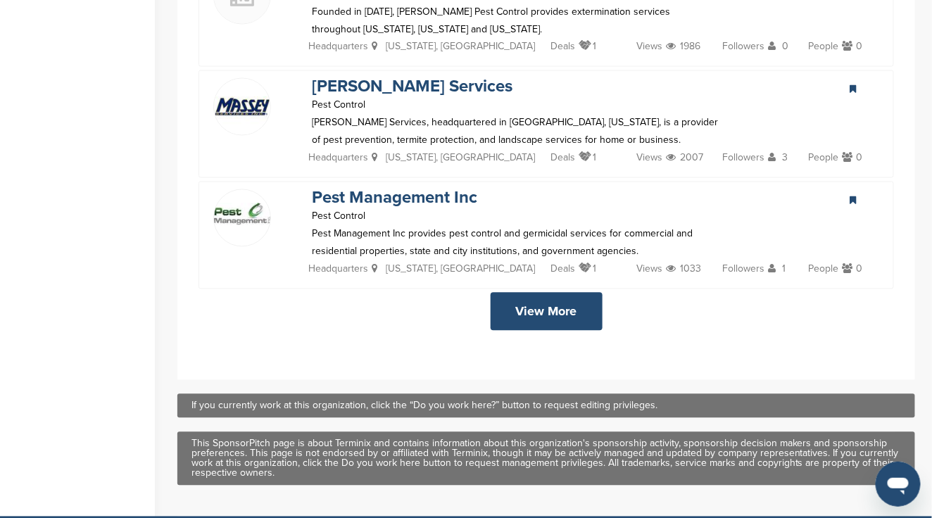
scroll to position [657, 0]
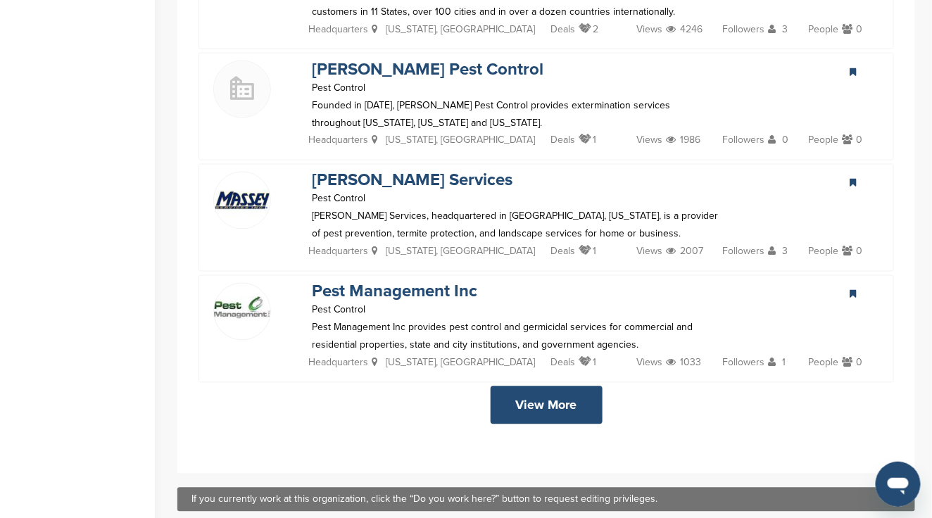
click at [179, 258] on div "Mosquitonix Pest Control With a network of over 40 company-owned, franchise and…" at bounding box center [546, 130] width 738 height 688
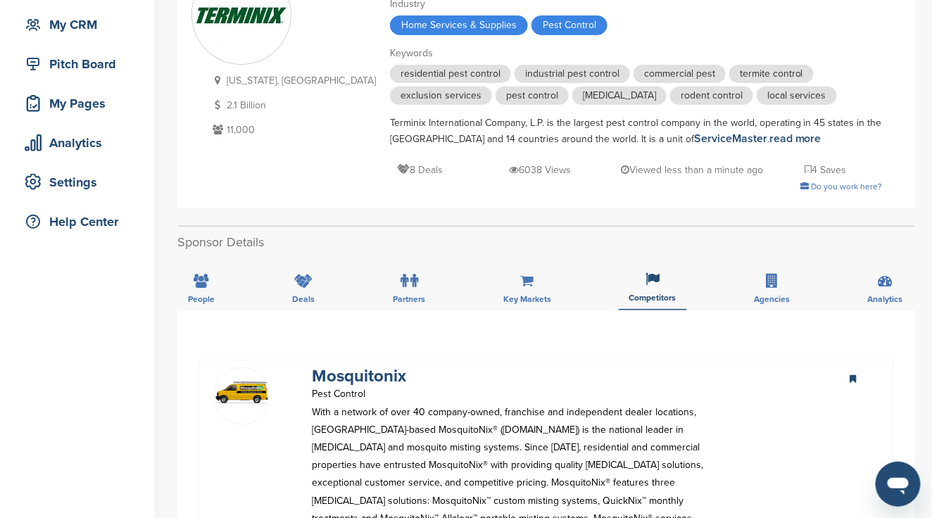
scroll to position [0, 0]
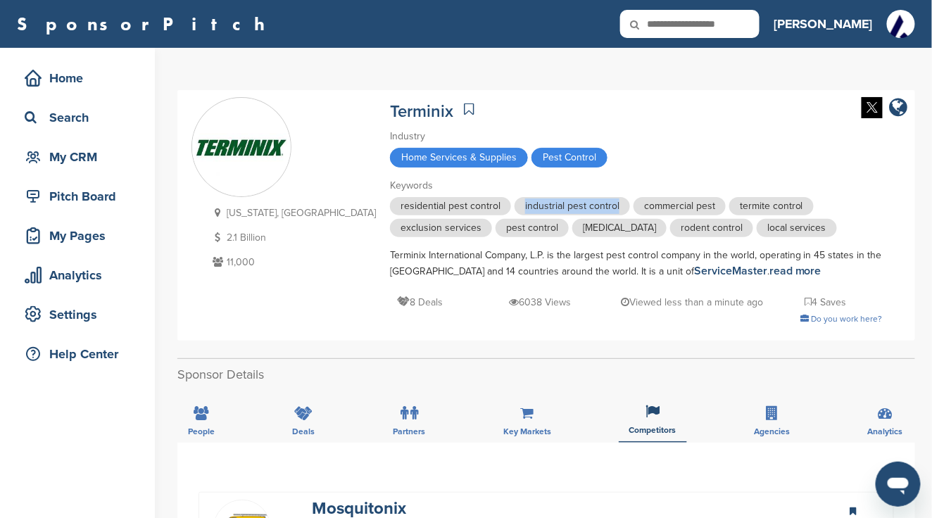
drag, startPoint x: 448, startPoint y: 203, endPoint x: 543, endPoint y: 206, distance: 95.0
click at [543, 206] on span "industrial pest control" at bounding box center [571, 206] width 115 height 18
drag, startPoint x: 543, startPoint y: 205, endPoint x: 517, endPoint y: 208, distance: 25.5
copy span "industrial pest control"
click at [668, 18] on icon at bounding box center [644, 25] width 48 height 30
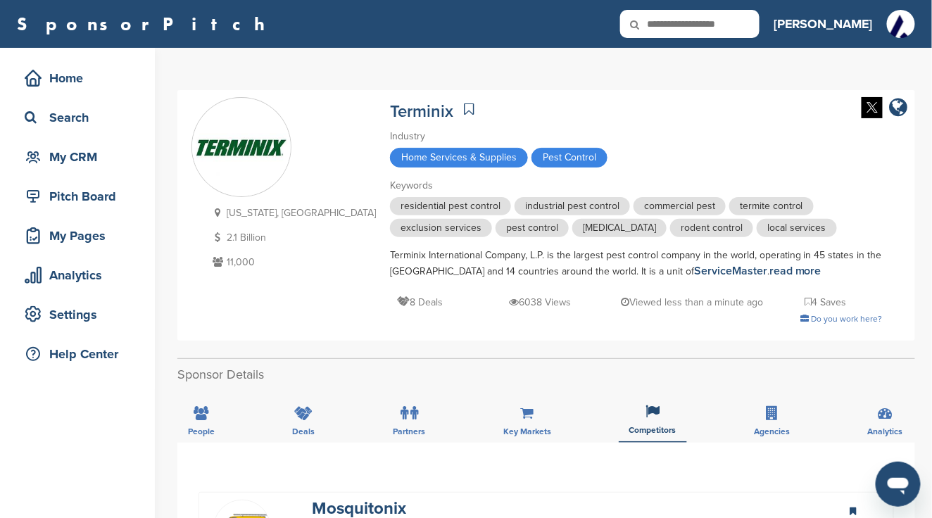
click at [668, 23] on icon at bounding box center [644, 25] width 48 height 30
click at [668, 17] on icon at bounding box center [644, 25] width 48 height 30
click at [668, 23] on icon at bounding box center [644, 25] width 48 height 30
click at [759, 28] on input "text" at bounding box center [689, 24] width 139 height 28
type input "**********"
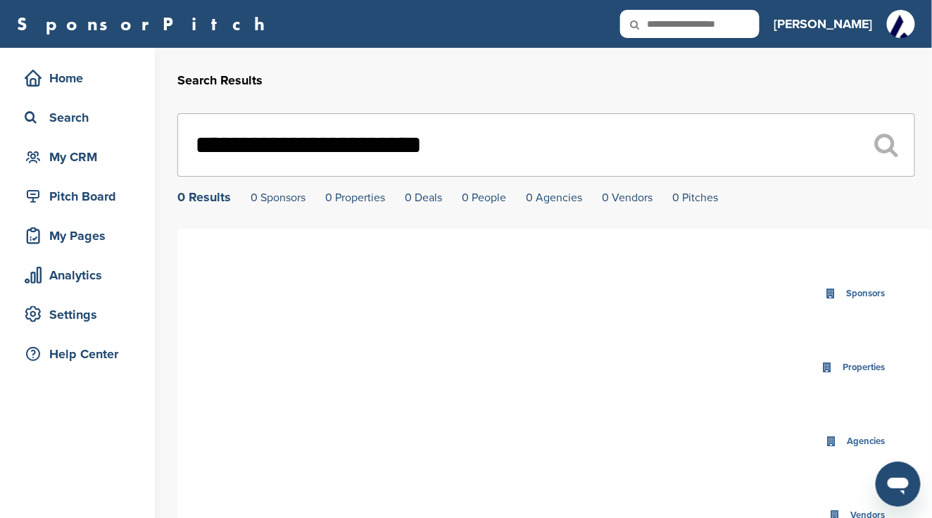
click at [668, 20] on icon at bounding box center [644, 25] width 48 height 30
click at [759, 27] on input "text" at bounding box center [689, 24] width 139 height 28
type input "**********"
click at [668, 20] on icon at bounding box center [644, 25] width 48 height 30
click at [745, 20] on input "text" at bounding box center [689, 24] width 139 height 28
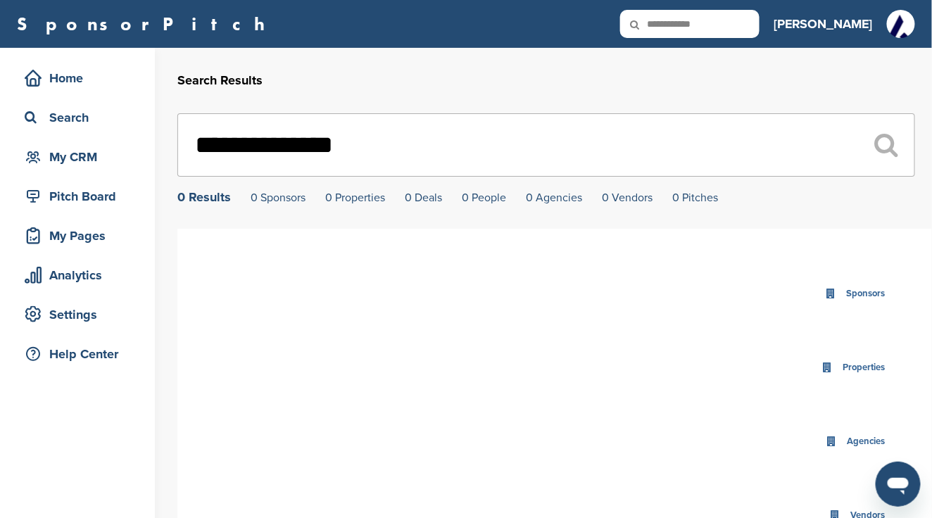
type input "**********"
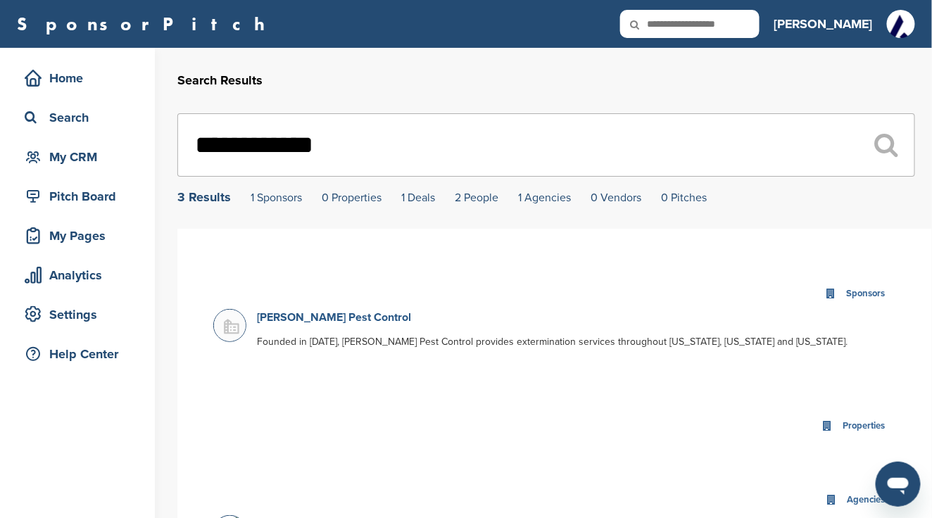
click at [283, 317] on link "[PERSON_NAME] Pest Control" at bounding box center [334, 317] width 154 height 14
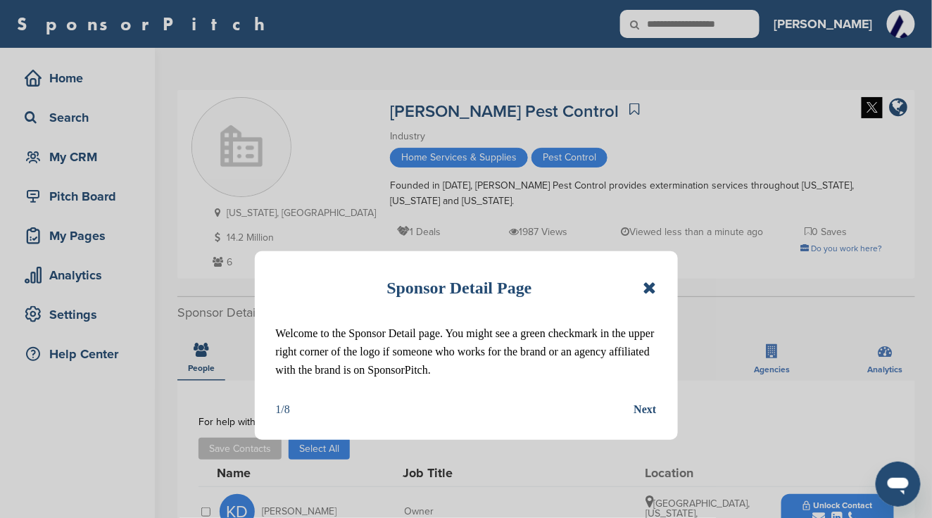
click at [646, 288] on icon at bounding box center [649, 287] width 13 height 17
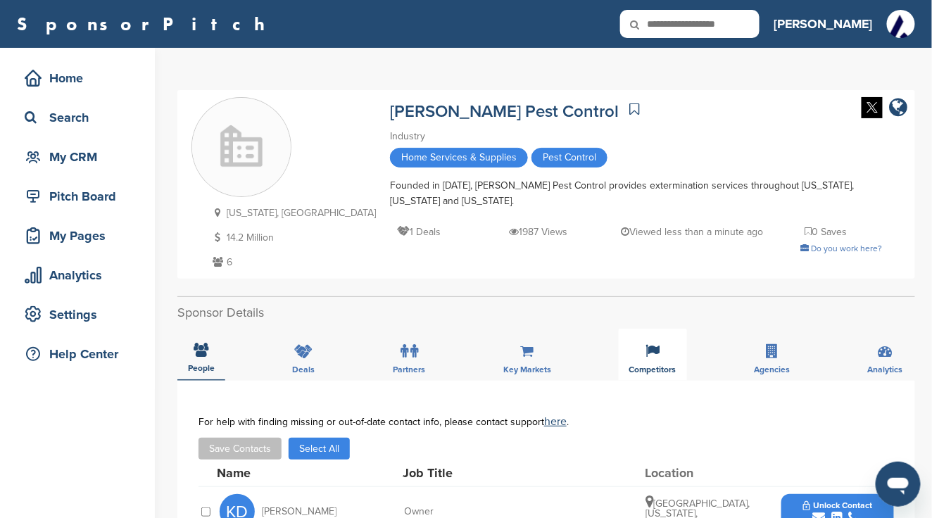
click at [650, 357] on icon at bounding box center [652, 351] width 14 height 14
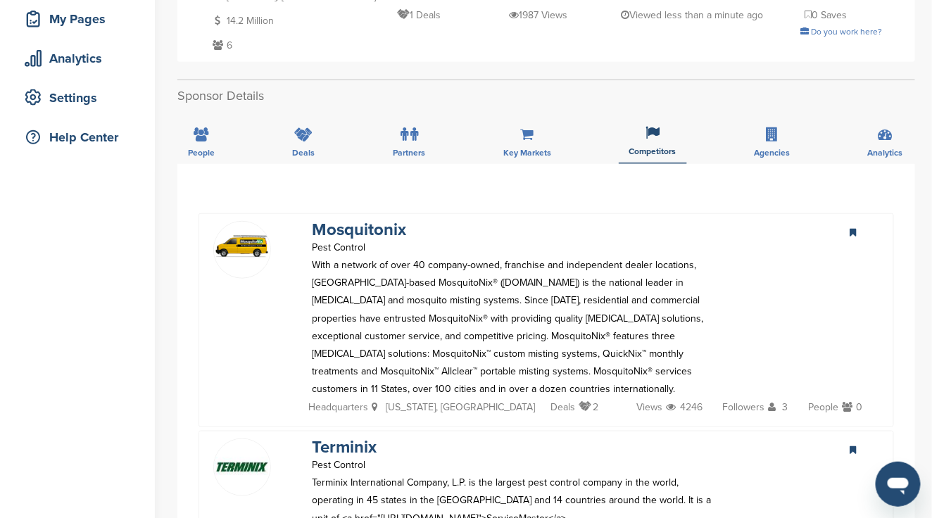
scroll to position [187, 0]
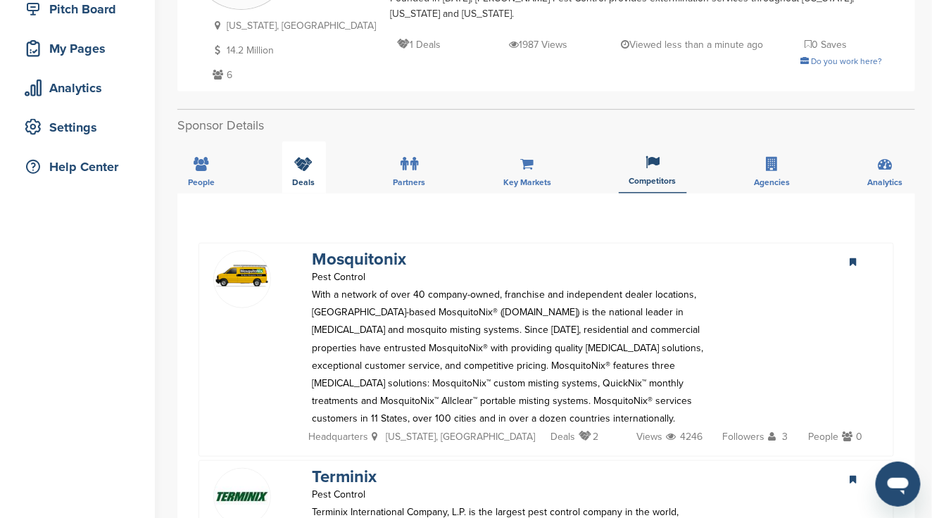
click at [301, 168] on icon at bounding box center [304, 164] width 18 height 14
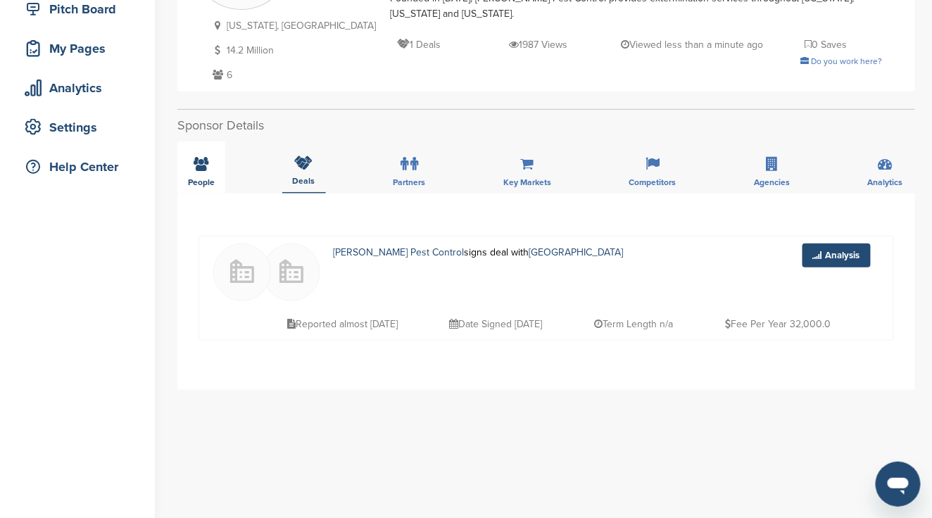
click at [206, 178] on span "People" at bounding box center [201, 182] width 27 height 8
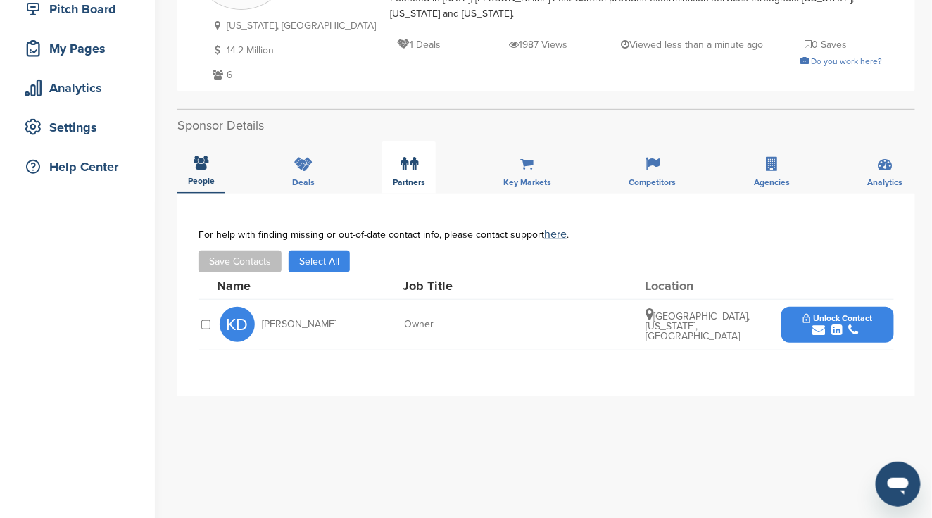
click at [403, 178] on span "Partners" at bounding box center [409, 182] width 32 height 8
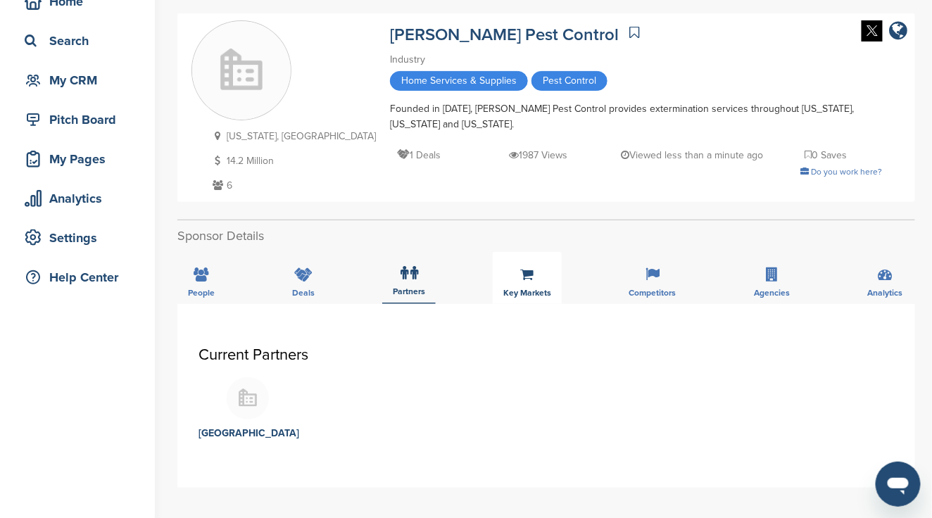
scroll to position [94, 0]
